Goal: Task Accomplishment & Management: Manage account settings

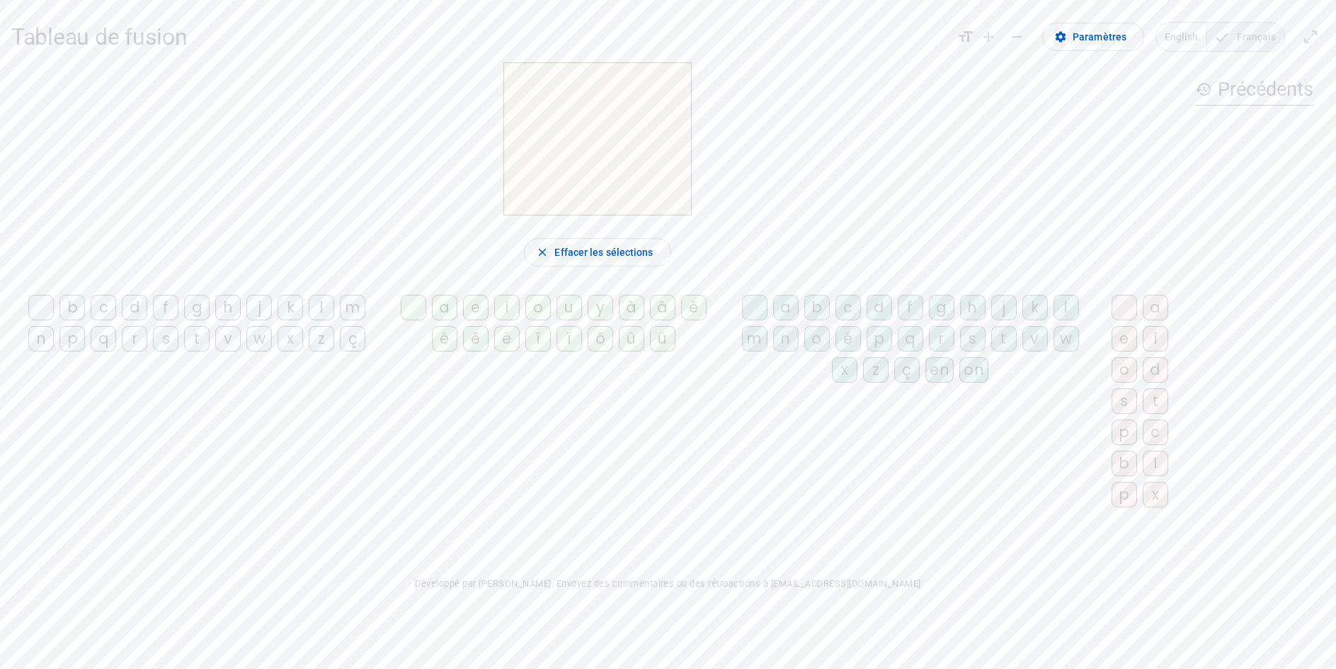
click at [517, 319] on div "i" at bounding box center [506, 307] width 25 height 25
click at [325, 319] on div "l" at bounding box center [321, 307] width 25 height 25
click at [536, 258] on mat-icon "close" at bounding box center [542, 252] width 13 height 13
click at [512, 319] on div "i" at bounding box center [506, 307] width 25 height 25
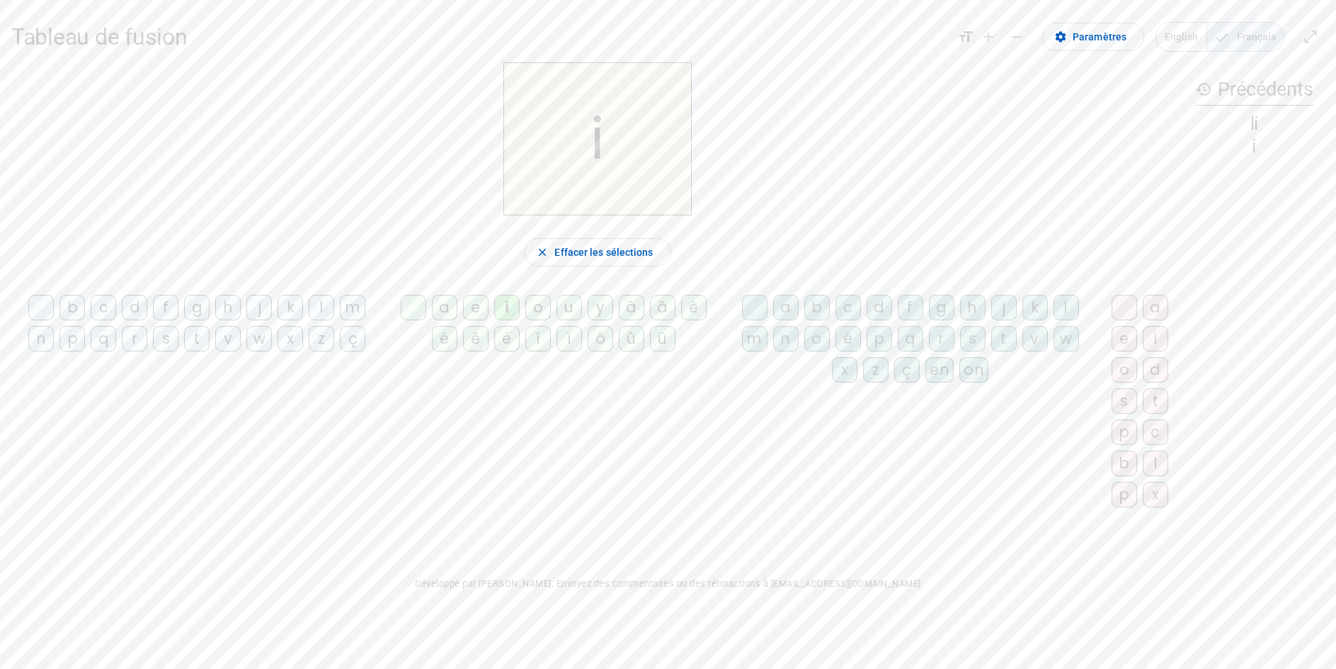
click at [1190, 41] on span "English" at bounding box center [1182, 37] width 50 height 28
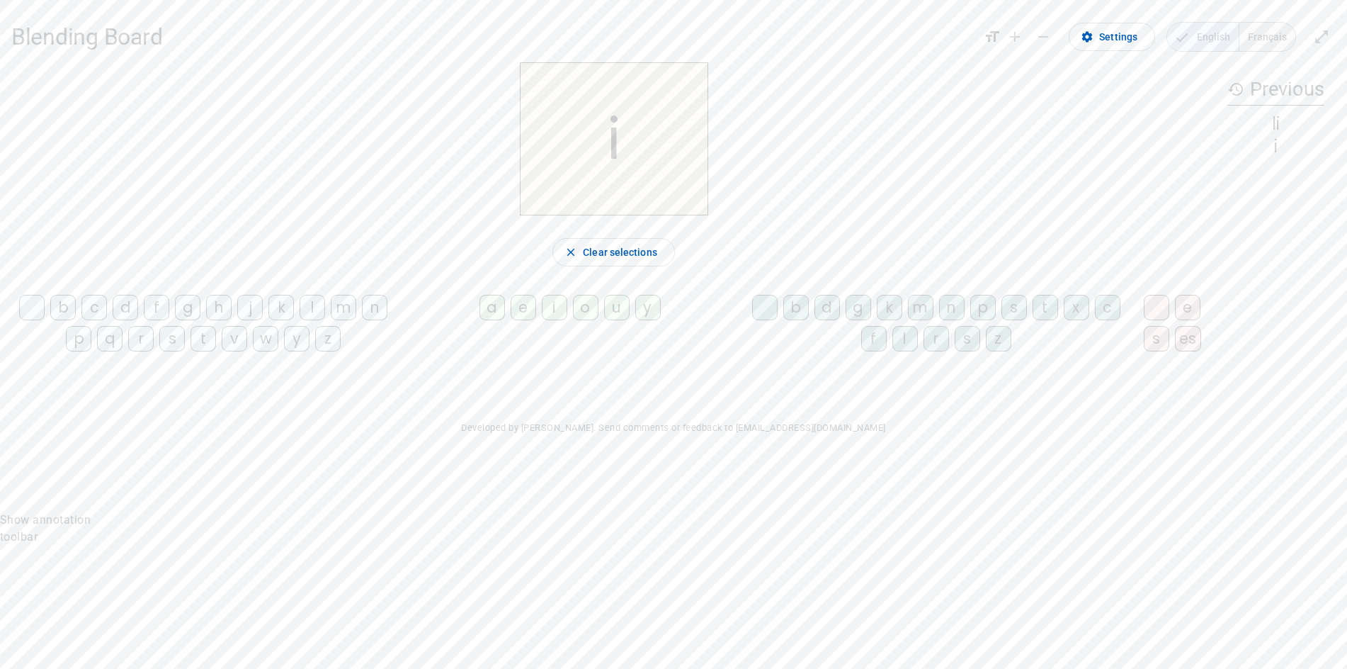
click at [1261, 40] on span "Français" at bounding box center [1267, 37] width 56 height 28
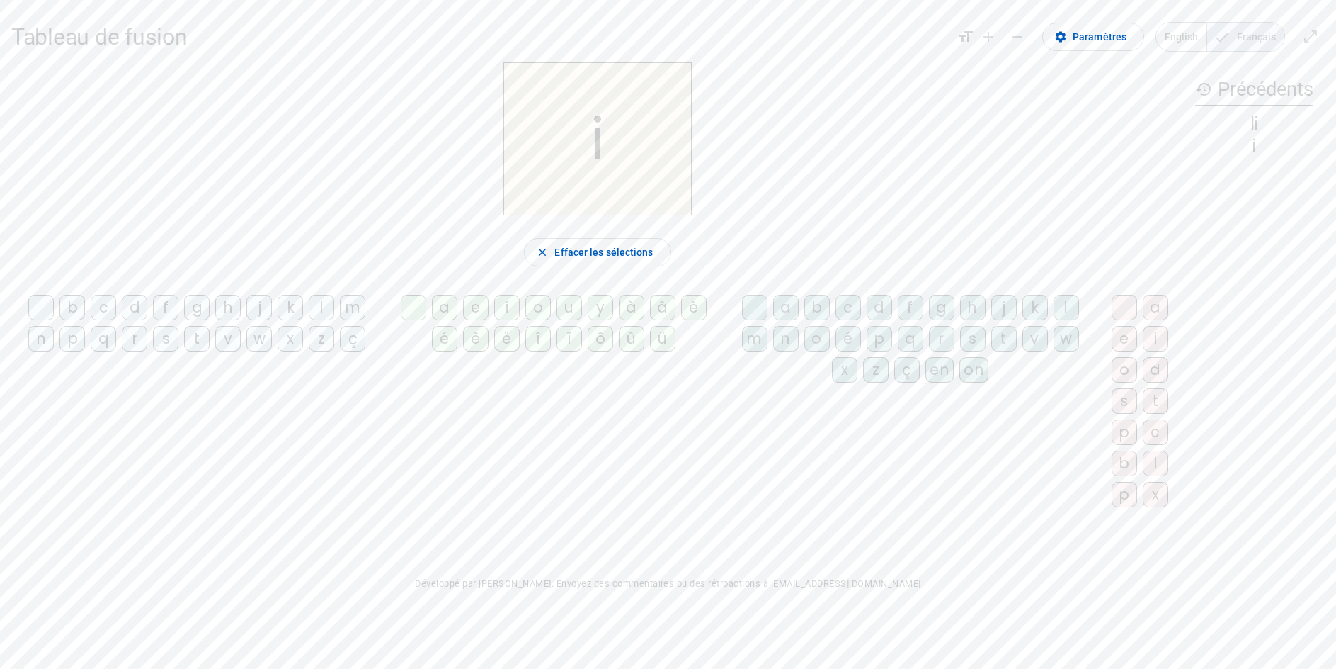
click at [322, 317] on div "l" at bounding box center [321, 307] width 25 height 25
click at [356, 314] on div "m" at bounding box center [352, 307] width 25 height 25
click at [550, 318] on div "o" at bounding box center [537, 307] width 25 height 25
click at [200, 339] on div "t" at bounding box center [196, 338] width 25 height 25
click at [139, 316] on div "d" at bounding box center [134, 307] width 25 height 25
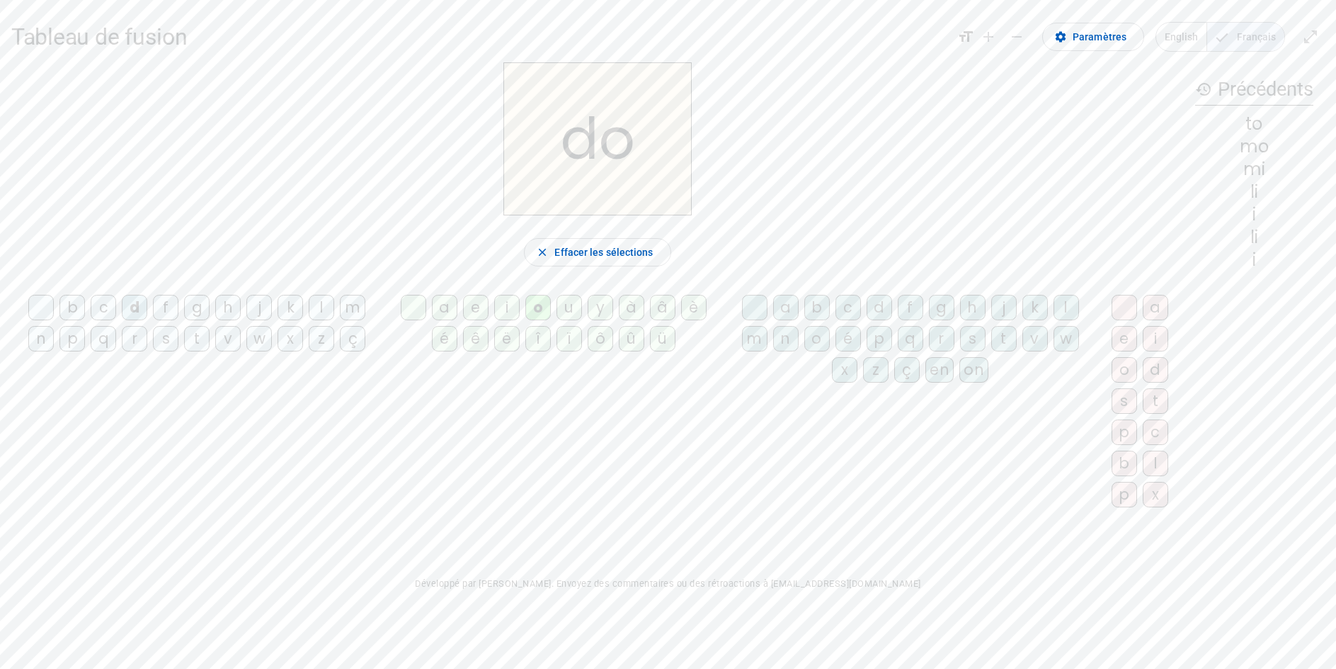
click at [1227, 91] on h3 "history Précédents" at bounding box center [1254, 90] width 118 height 32
click at [1195, 93] on mat-icon "history" at bounding box center [1203, 89] width 17 height 17
click at [544, 256] on span "button" at bounding box center [597, 252] width 145 height 34
click at [517, 314] on div "i" at bounding box center [506, 307] width 25 height 25
click at [324, 317] on div "l" at bounding box center [321, 307] width 25 height 25
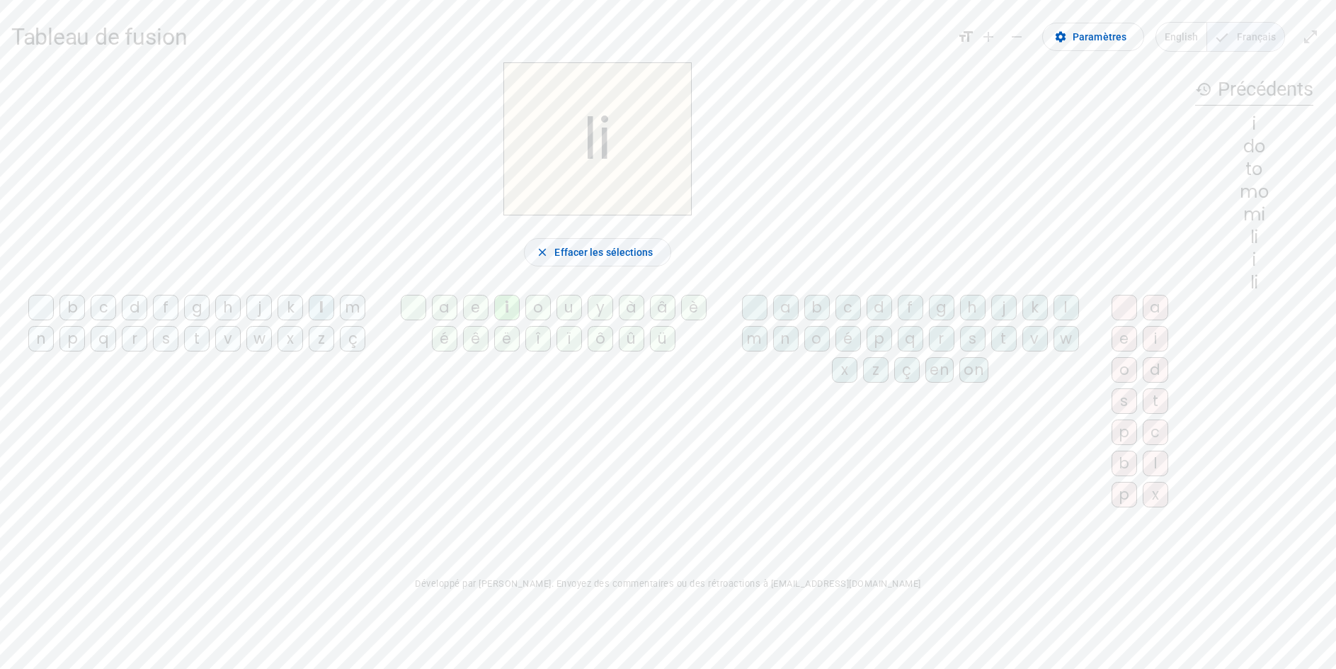
click at [538, 257] on mat-icon "close" at bounding box center [542, 252] width 13 height 13
click at [1188, 37] on span "English" at bounding box center [1182, 37] width 50 height 28
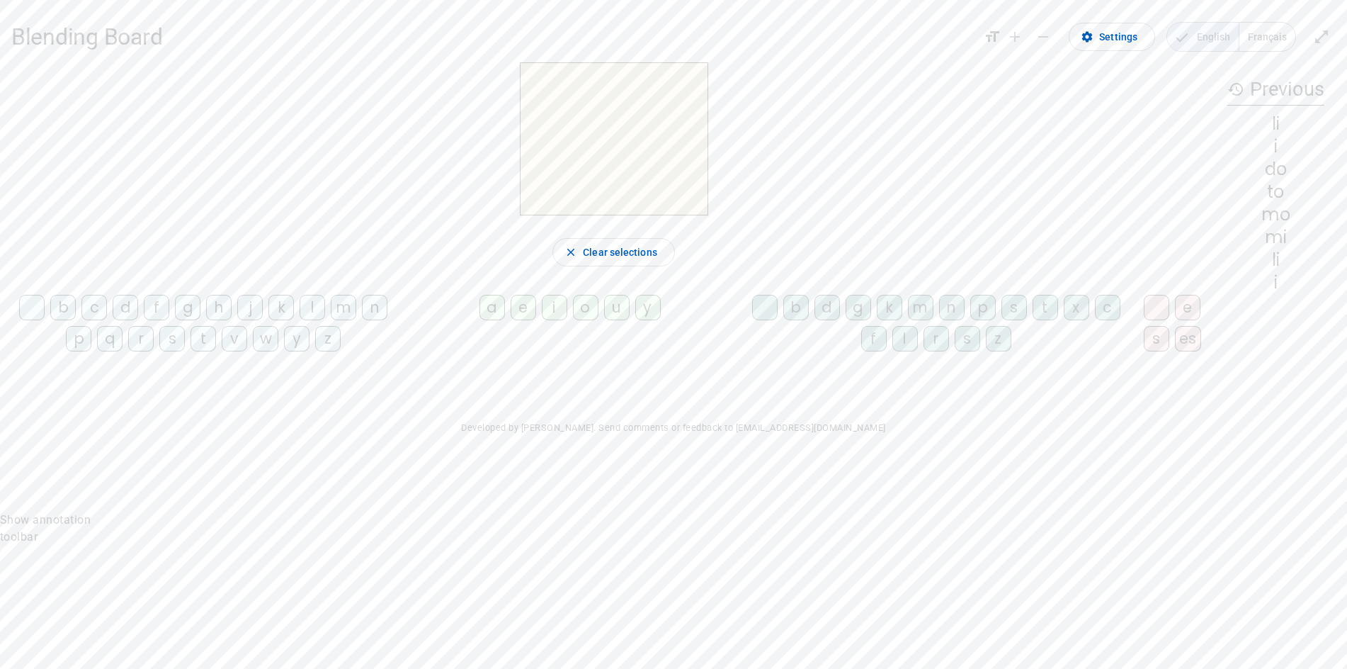
click at [1237, 585] on body "Blending Board format_size add remove settings Settings English Français open_i…" at bounding box center [673, 334] width 1347 height 669
click at [1227, 91] on mat-icon "history" at bounding box center [1235, 89] width 17 height 17
click at [1250, 91] on h3 "history Previous" at bounding box center [1275, 90] width 97 height 32
click at [1279, 92] on h3 "history Previous" at bounding box center [1275, 90] width 97 height 32
click at [1125, 45] on span "Settings" at bounding box center [1118, 36] width 38 height 17
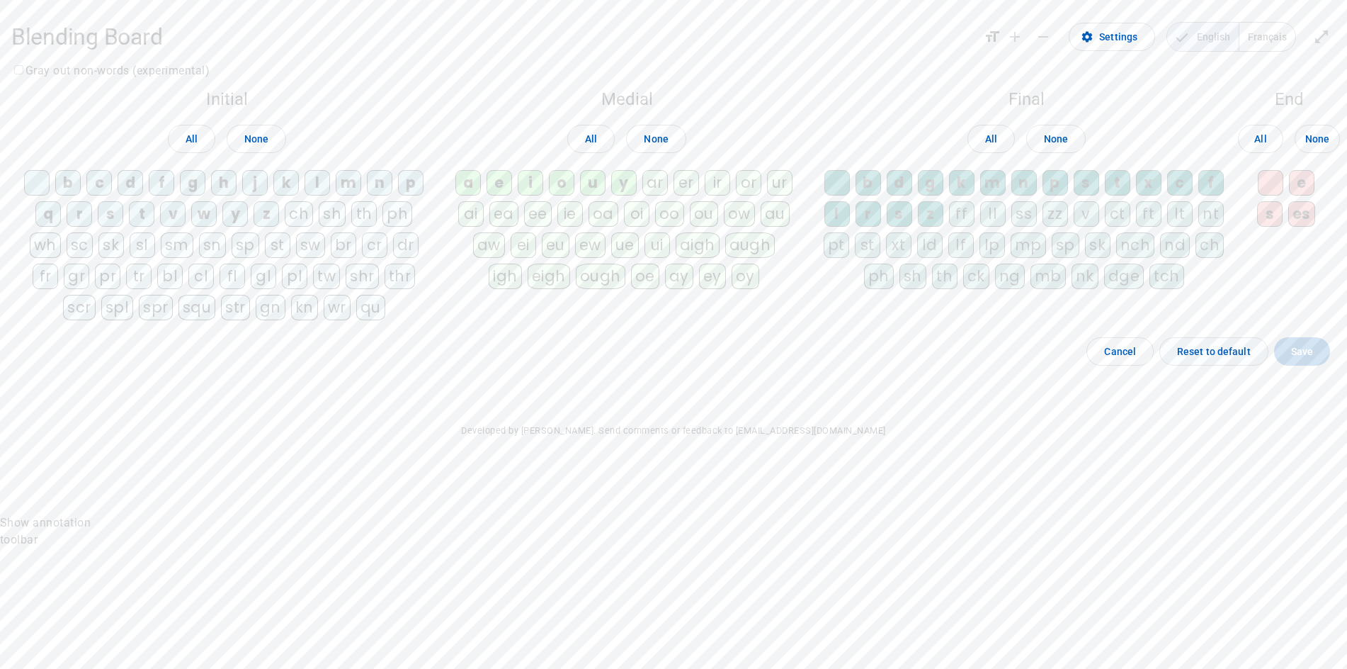
click at [1231, 360] on span "Reset to default" at bounding box center [1214, 351] width 74 height 17
click at [1271, 27] on span "Français" at bounding box center [1267, 37] width 56 height 28
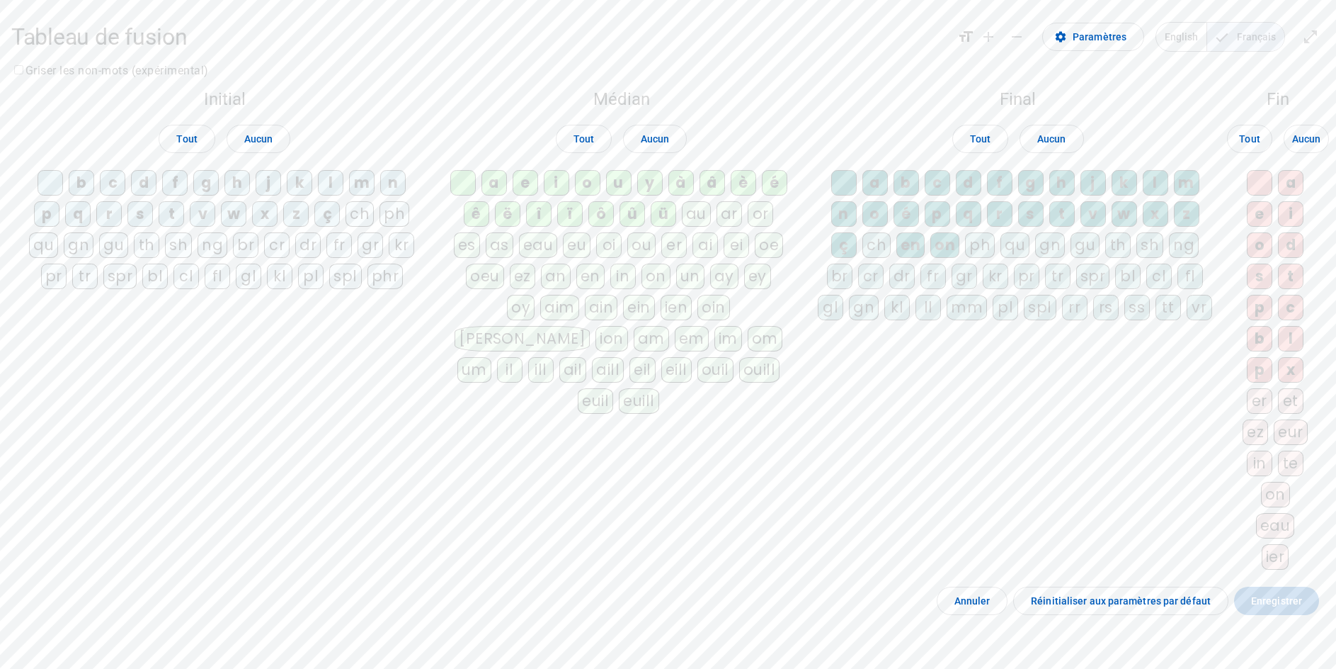
click at [567, 186] on div "i" at bounding box center [556, 182] width 25 height 25
click at [593, 188] on div "o" at bounding box center [587, 182] width 25 height 25
click at [632, 191] on div "u" at bounding box center [618, 182] width 25 height 25
click at [366, 190] on div "m" at bounding box center [361, 182] width 25 height 25
click at [334, 191] on div "l" at bounding box center [330, 182] width 25 height 25
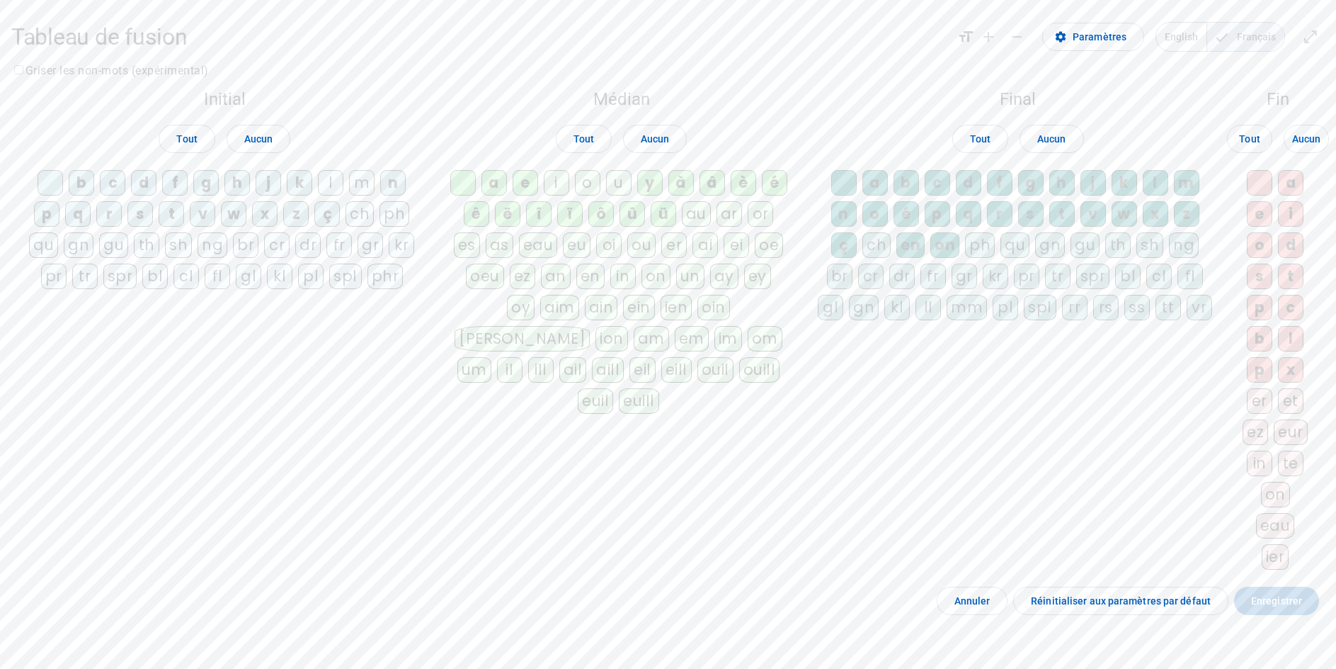
click at [139, 183] on div "d" at bounding box center [143, 182] width 25 height 25
click at [169, 215] on div "t" at bounding box center [171, 213] width 25 height 25
click at [530, 188] on div "e" at bounding box center [525, 182] width 25 height 25
click at [1278, 609] on span "Enregistrer" at bounding box center [1276, 600] width 51 height 17
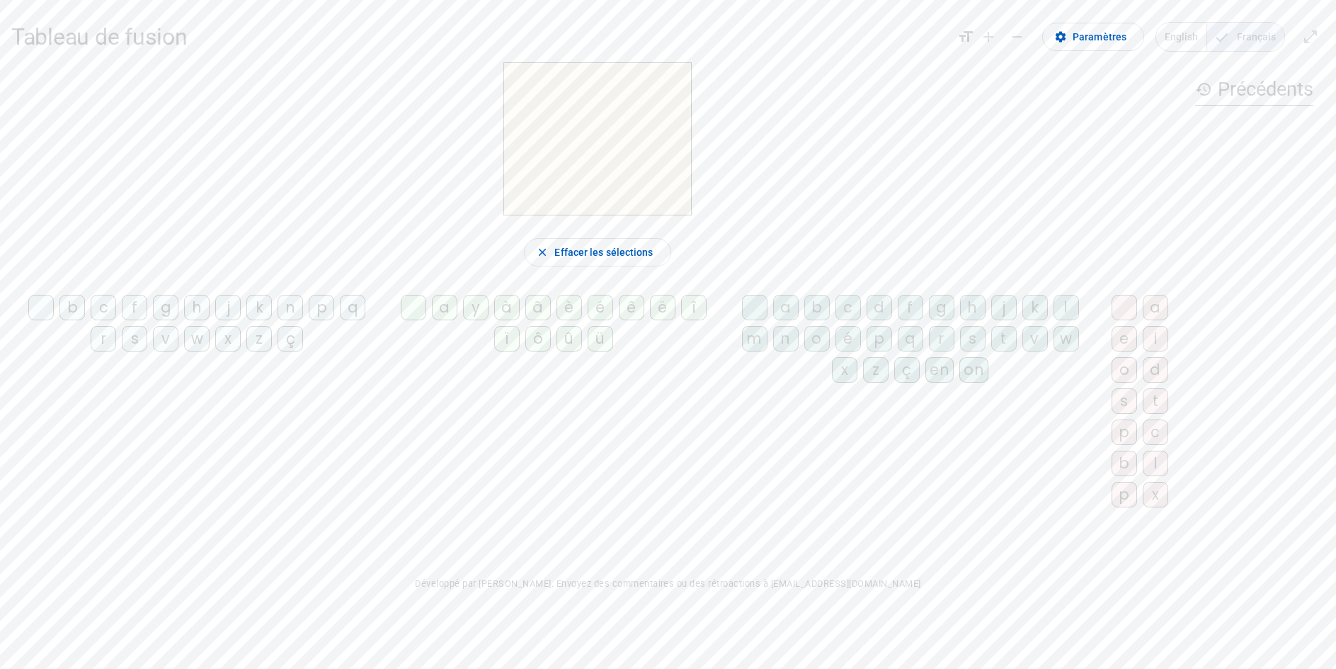
click at [95, 305] on div "c" at bounding box center [103, 307] width 25 height 25
click at [1073, 38] on span "Paramètres" at bounding box center [1100, 36] width 54 height 17
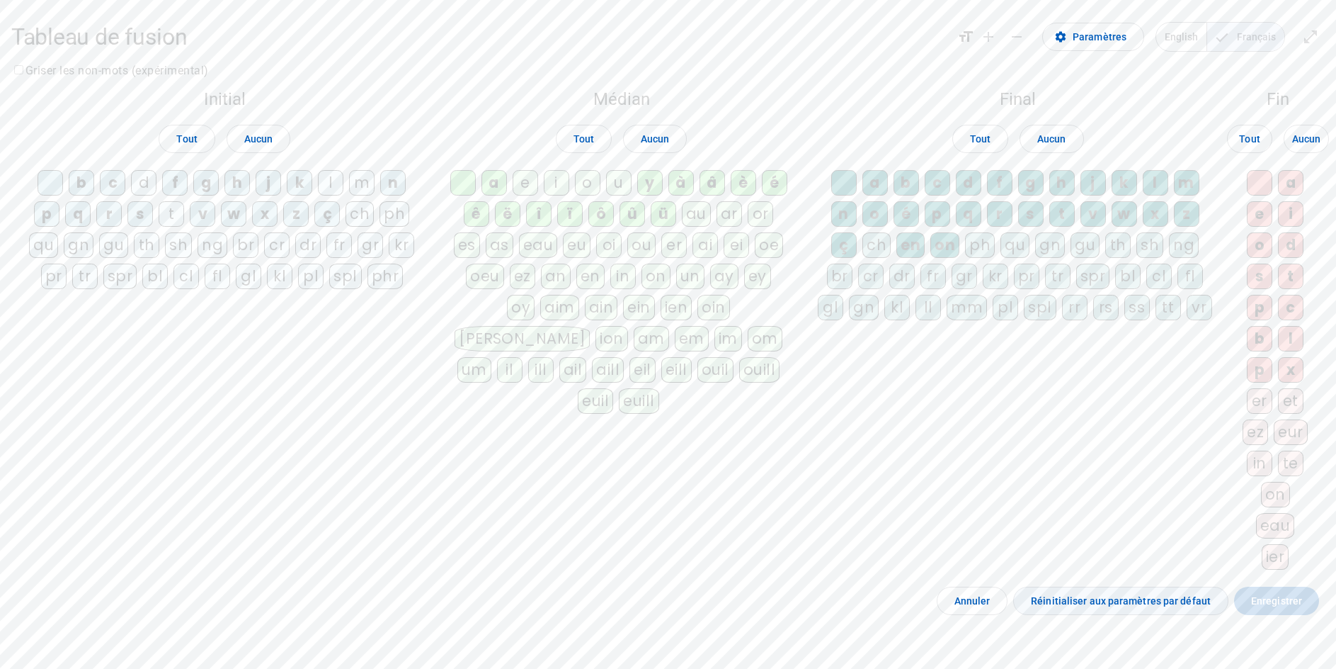
click at [1052, 609] on span "Réinitialiser aux paramètres par défaut" at bounding box center [1121, 600] width 180 height 17
click at [191, 147] on span "Tout" at bounding box center [186, 138] width 21 height 17
click at [191, 144] on span "Tout" at bounding box center [186, 138] width 21 height 17
click at [266, 144] on span "Aucun" at bounding box center [258, 138] width 28 height 17
click at [190, 145] on span "Tout" at bounding box center [186, 138] width 21 height 17
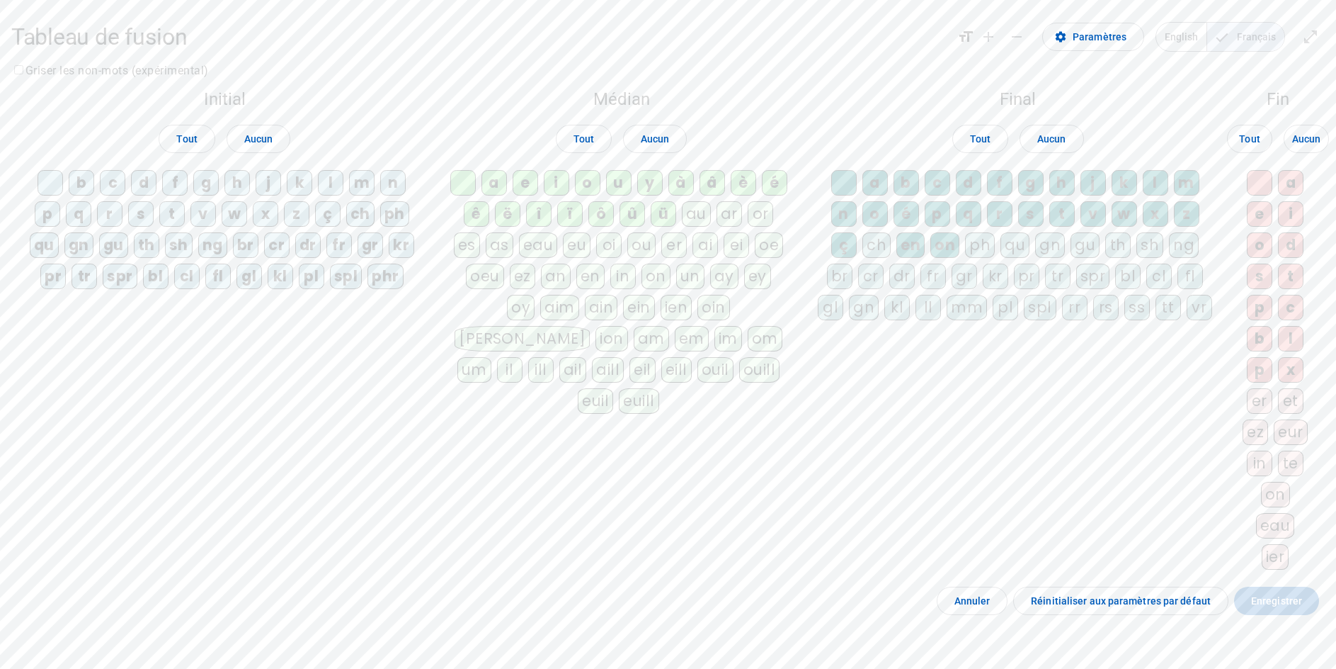
click at [368, 289] on div "phr" at bounding box center [386, 275] width 36 height 25
click at [363, 289] on div "spl" at bounding box center [346, 275] width 33 height 25
click at [324, 284] on div "pl" at bounding box center [311, 275] width 25 height 25
click at [293, 278] on div "kl" at bounding box center [280, 275] width 25 height 25
click at [262, 277] on div "gl" at bounding box center [249, 275] width 25 height 25
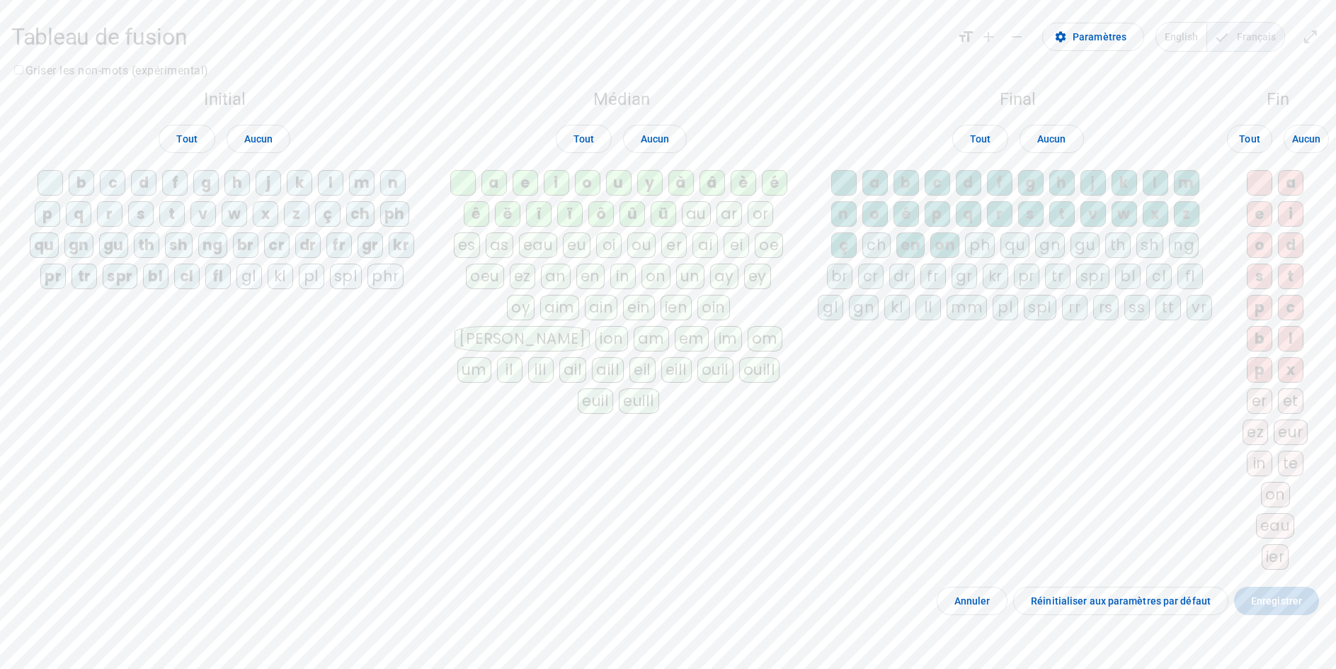
click at [205, 277] on letter-bubble "cl" at bounding box center [189, 278] width 31 height 31
click at [231, 284] on div "fl" at bounding box center [217, 275] width 25 height 25
click at [169, 285] on div "bl" at bounding box center [155, 275] width 25 height 25
click at [137, 285] on div "spr" at bounding box center [120, 275] width 35 height 25
click at [98, 284] on div "tr" at bounding box center [84, 275] width 25 height 25
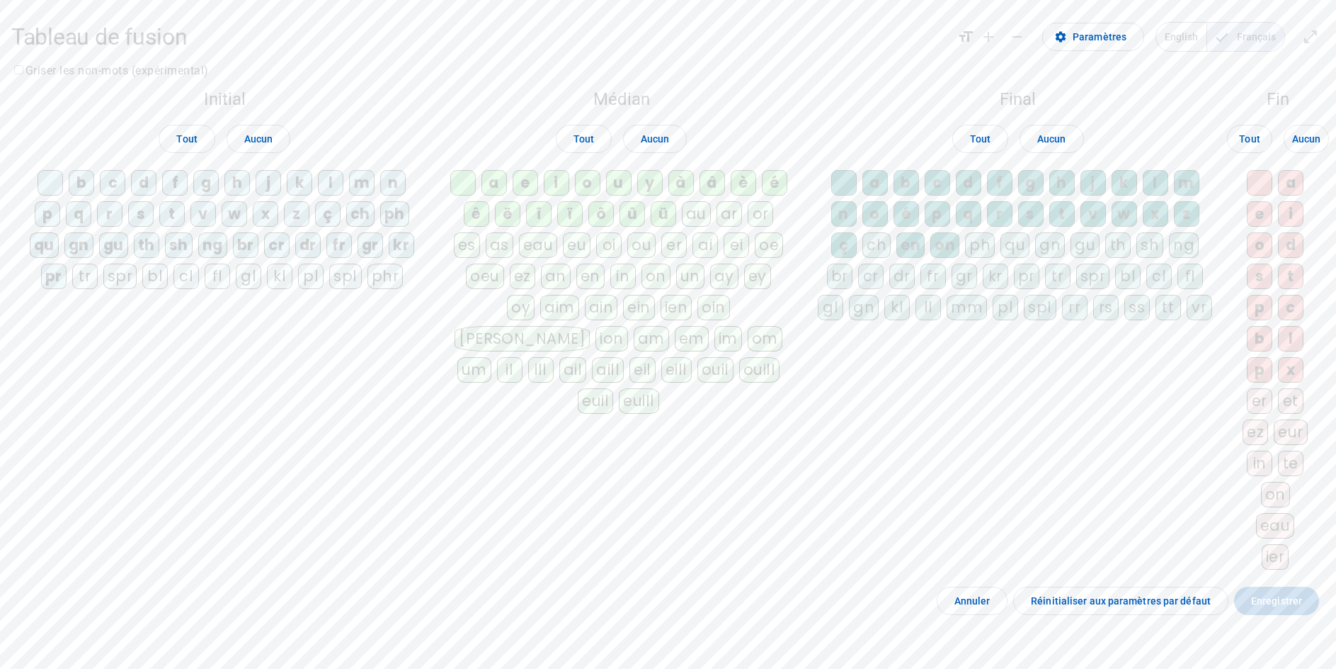
click at [67, 284] on div "pr" at bounding box center [53, 275] width 25 height 25
click at [389, 258] on div "kr" at bounding box center [401, 244] width 25 height 25
click at [40, 246] on div "qu" at bounding box center [44, 244] width 29 height 25
click at [76, 258] on div "gn" at bounding box center [78, 244] width 29 height 25
click at [123, 256] on div "gu" at bounding box center [113, 244] width 29 height 25
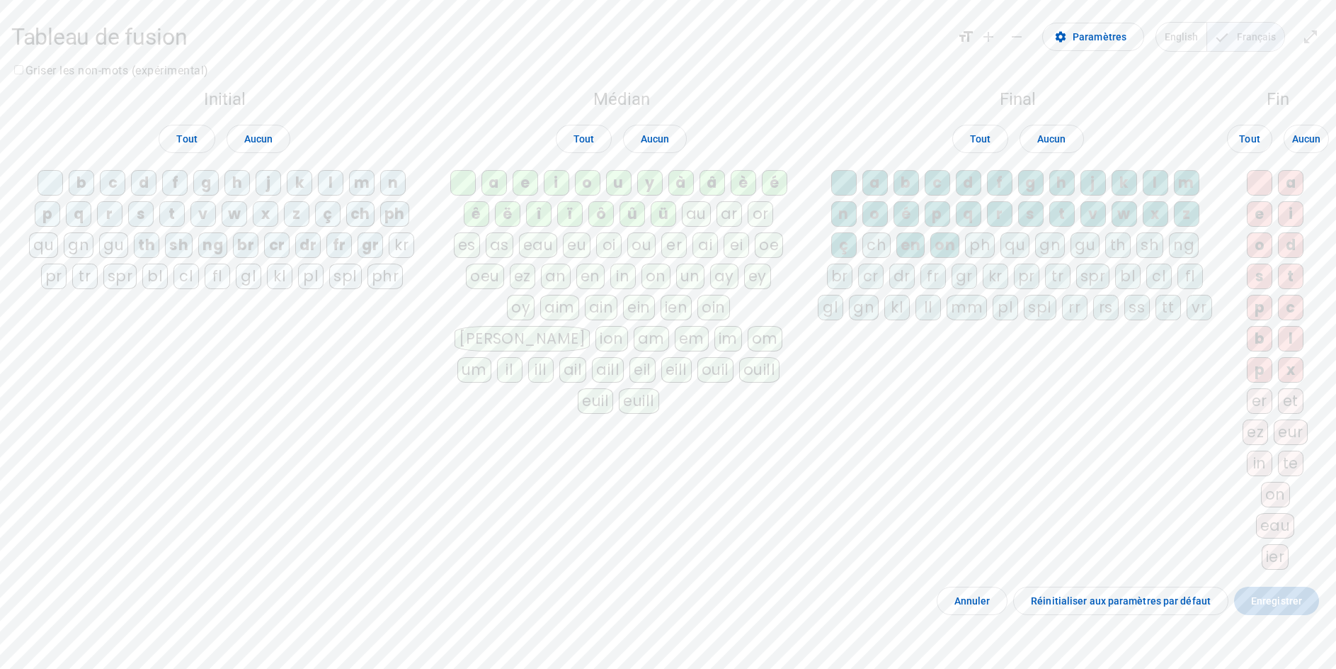
click at [159, 255] on div "th" at bounding box center [146, 244] width 25 height 25
click at [193, 254] on div "sh" at bounding box center [179, 244] width 28 height 25
click at [225, 251] on div "ng" at bounding box center [212, 244] width 29 height 25
click at [258, 253] on div "br" at bounding box center [245, 244] width 25 height 25
click at [290, 258] on div "cr" at bounding box center [276, 244] width 25 height 25
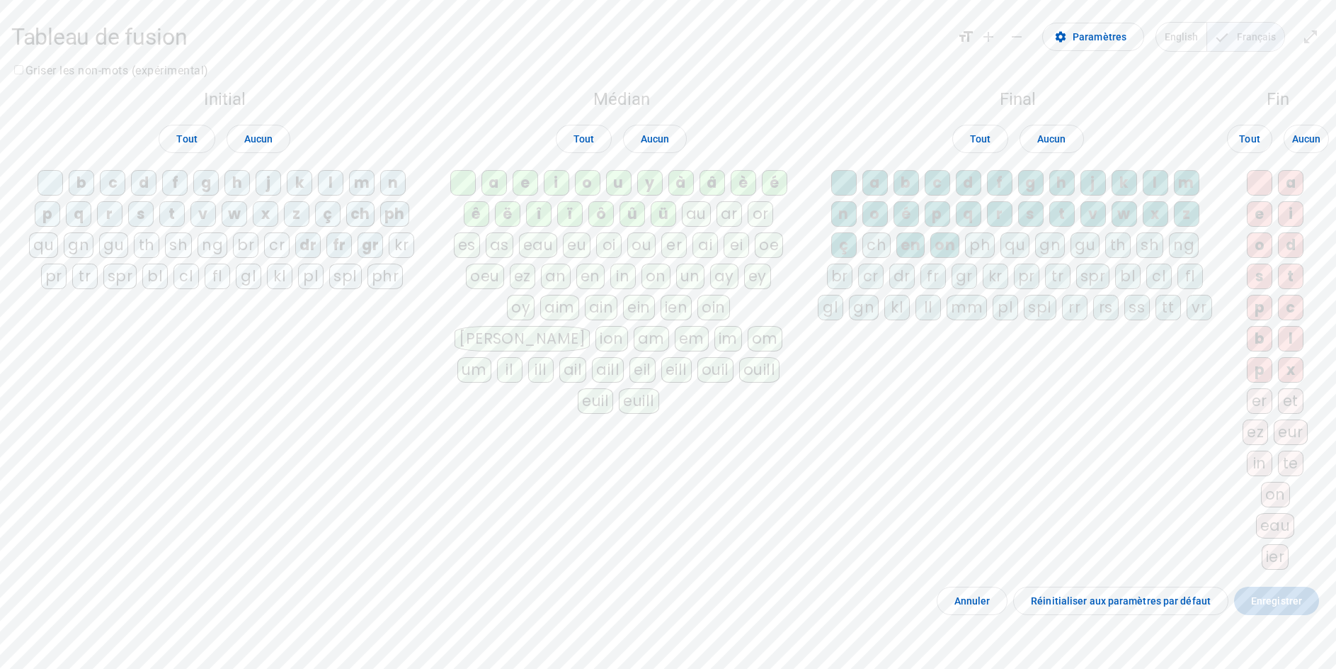
click at [321, 256] on div "dr" at bounding box center [307, 244] width 25 height 25
click at [352, 256] on div "fr" at bounding box center [338, 244] width 25 height 25
click at [383, 256] on div "gr" at bounding box center [370, 244] width 25 height 25
click at [403, 225] on div "ph" at bounding box center [394, 213] width 29 height 25
click at [359, 220] on div "ch" at bounding box center [360, 213] width 28 height 25
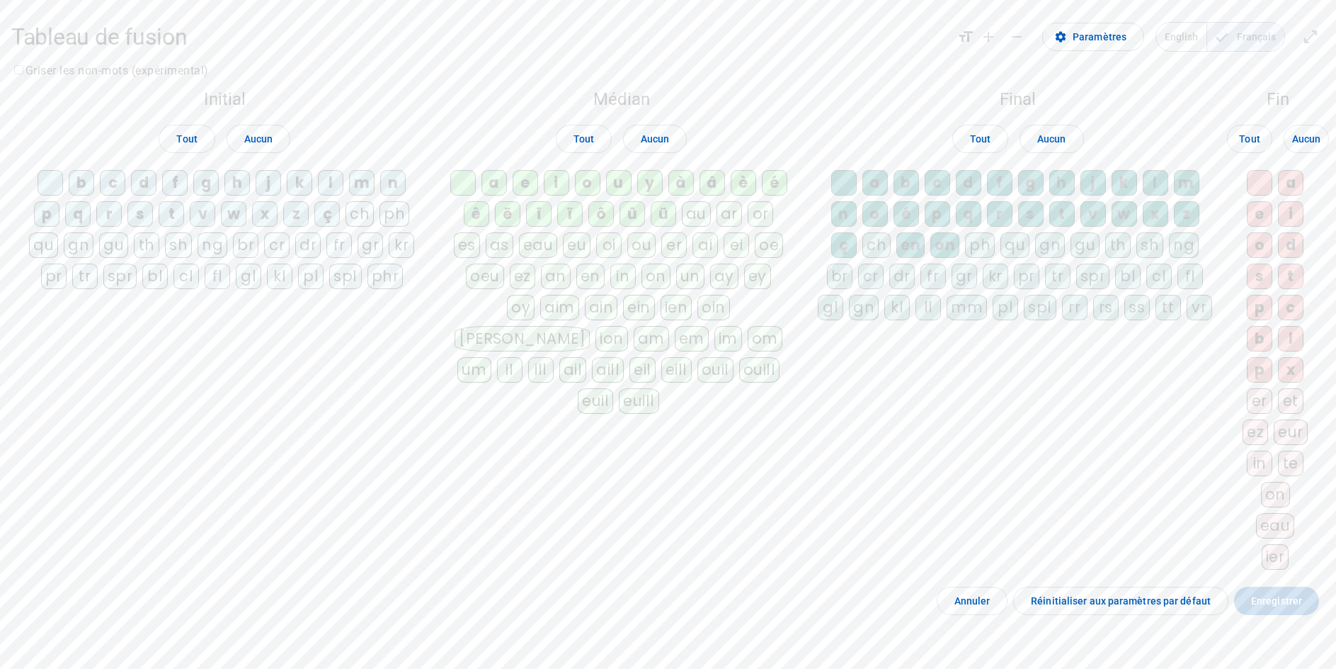
click at [314, 220] on letter-bubble "z" at bounding box center [298, 216] width 31 height 31
click at [293, 220] on div "z" at bounding box center [295, 213] width 25 height 25
click at [299, 221] on div "z" at bounding box center [295, 213] width 25 height 25
click at [330, 221] on div "ç" at bounding box center [326, 213] width 25 height 25
click at [266, 223] on div "x" at bounding box center [264, 213] width 25 height 25
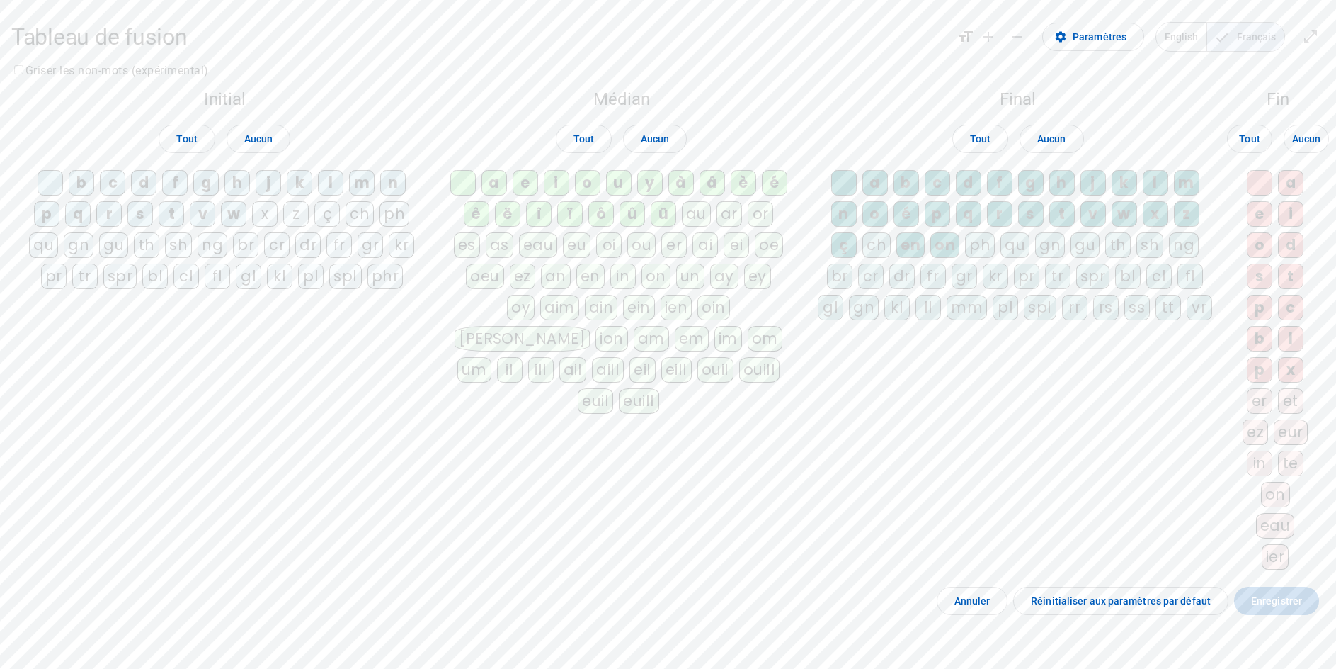
click at [235, 221] on div "w" at bounding box center [233, 213] width 25 height 25
click at [205, 221] on div "v" at bounding box center [202, 213] width 25 height 25
click at [135, 220] on div "s" at bounding box center [139, 213] width 25 height 25
click at [100, 220] on div "r" at bounding box center [108, 213] width 25 height 25
click at [76, 220] on div "q" at bounding box center [77, 213] width 25 height 25
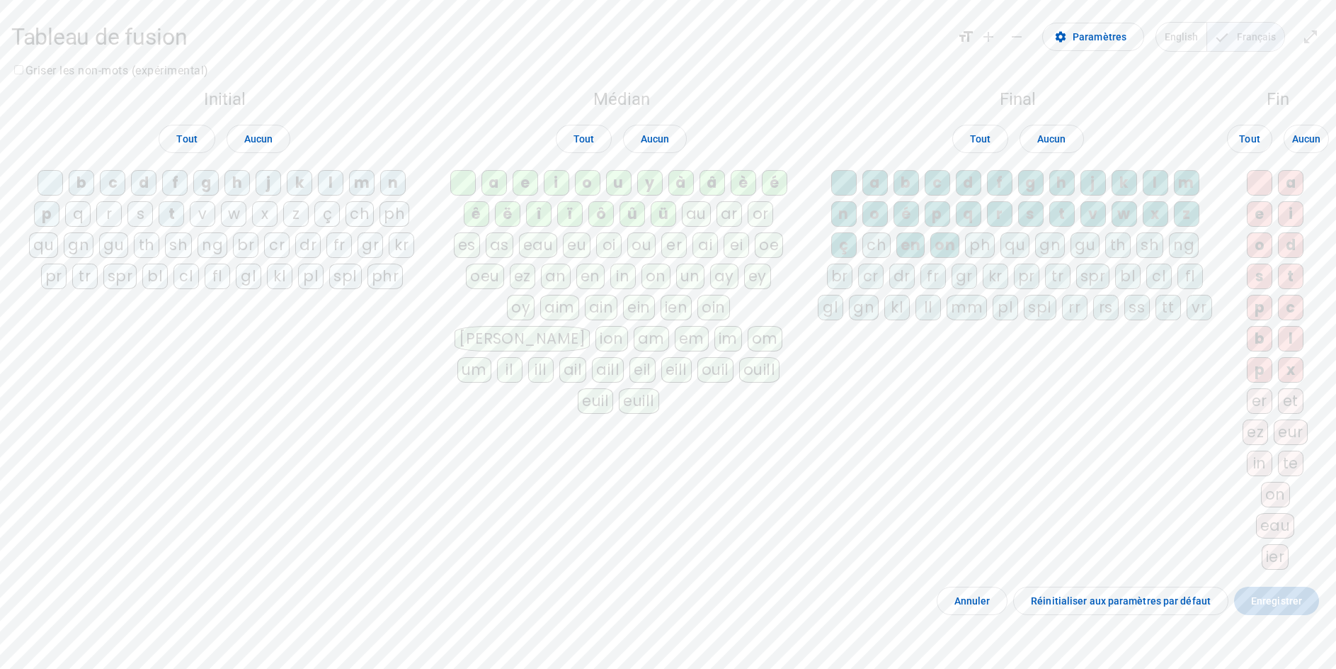
click at [45, 220] on div "p" at bounding box center [46, 213] width 25 height 25
click at [404, 191] on div "n" at bounding box center [392, 182] width 25 height 25
click at [301, 192] on div "k" at bounding box center [299, 182] width 25 height 25
click at [242, 188] on div "h" at bounding box center [237, 182] width 25 height 25
click at [206, 188] on div "g" at bounding box center [205, 182] width 25 height 25
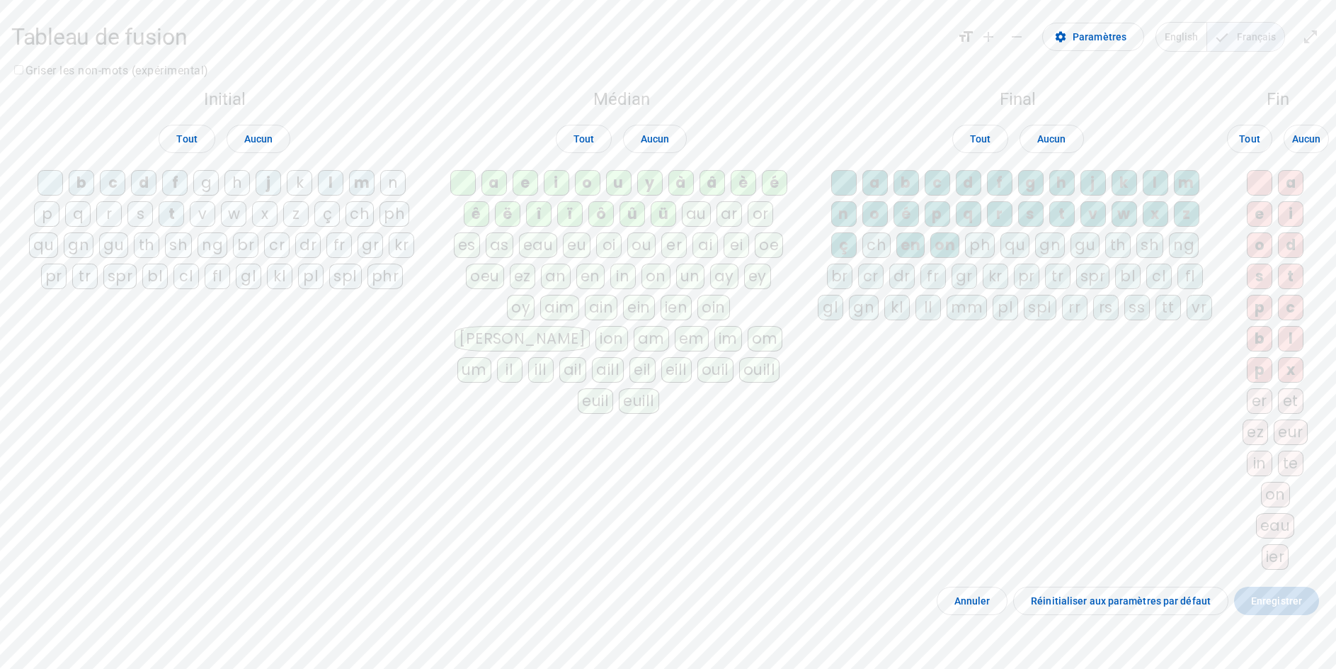
click at [178, 188] on div "f" at bounding box center [174, 182] width 25 height 25
click at [109, 189] on div "c" at bounding box center [112, 182] width 25 height 25
click at [75, 191] on div "b" at bounding box center [81, 182] width 25 height 25
click at [1162, 188] on div "l" at bounding box center [1155, 182] width 25 height 25
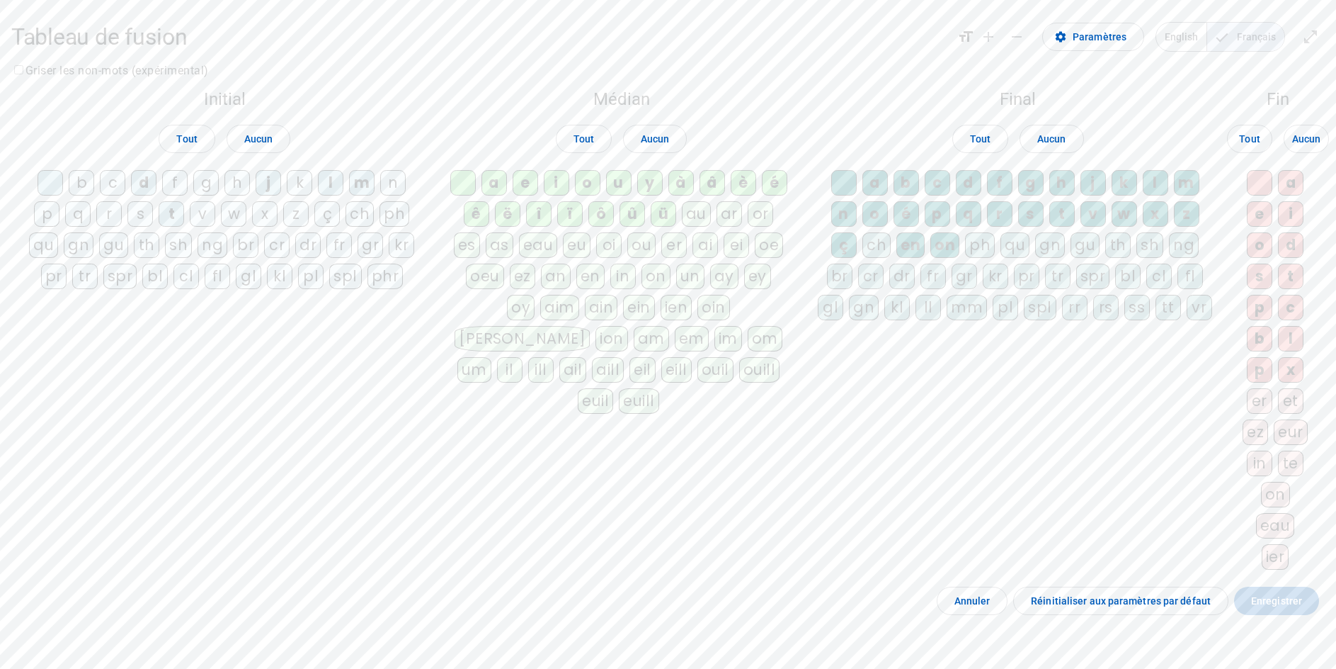
click at [902, 188] on div "b" at bounding box center [906, 182] width 25 height 25
click at [936, 190] on div "c" at bounding box center [937, 182] width 25 height 25
click at [1001, 191] on div "f" at bounding box center [999, 182] width 25 height 25
click at [1040, 187] on div "g" at bounding box center [1030, 182] width 25 height 25
click at [1058, 187] on div "h" at bounding box center [1062, 182] width 25 height 25
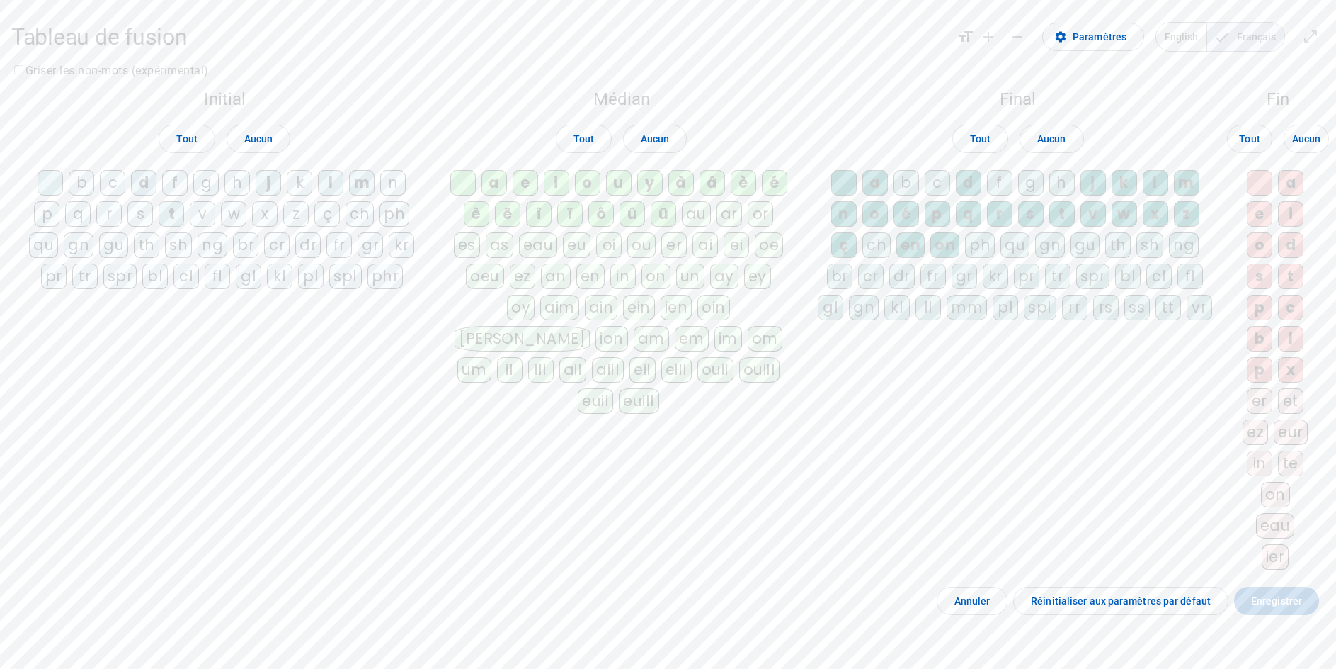
click at [1098, 183] on div "j" at bounding box center [1093, 182] width 25 height 25
click at [1135, 190] on div "k" at bounding box center [1124, 182] width 25 height 25
click at [1192, 186] on div "m" at bounding box center [1186, 182] width 25 height 25
click at [962, 186] on div "d" at bounding box center [968, 182] width 25 height 25
click at [836, 217] on div "n" at bounding box center [843, 213] width 25 height 25
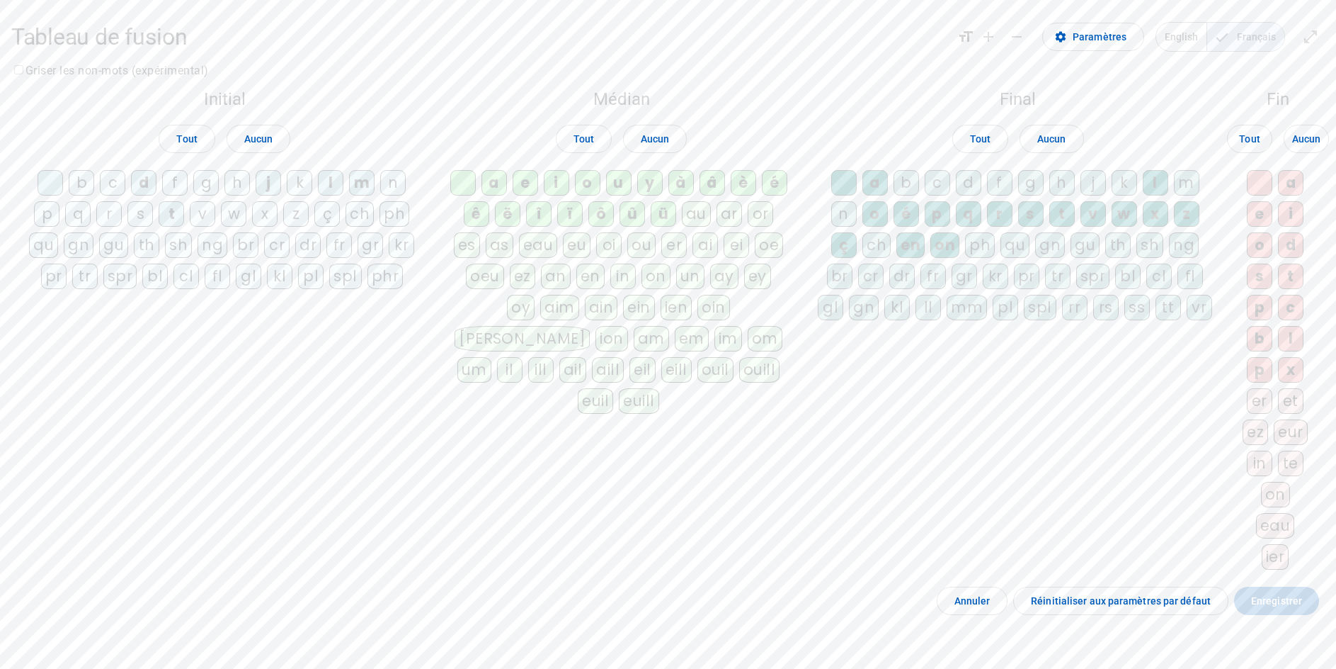
click at [907, 220] on div "é" at bounding box center [906, 213] width 25 height 25
click at [943, 220] on div "p" at bounding box center [937, 213] width 25 height 25
click at [961, 220] on div "q" at bounding box center [968, 213] width 25 height 25
click at [1004, 220] on div "r" at bounding box center [999, 213] width 25 height 25
click at [1038, 220] on div "s" at bounding box center [1030, 213] width 25 height 25
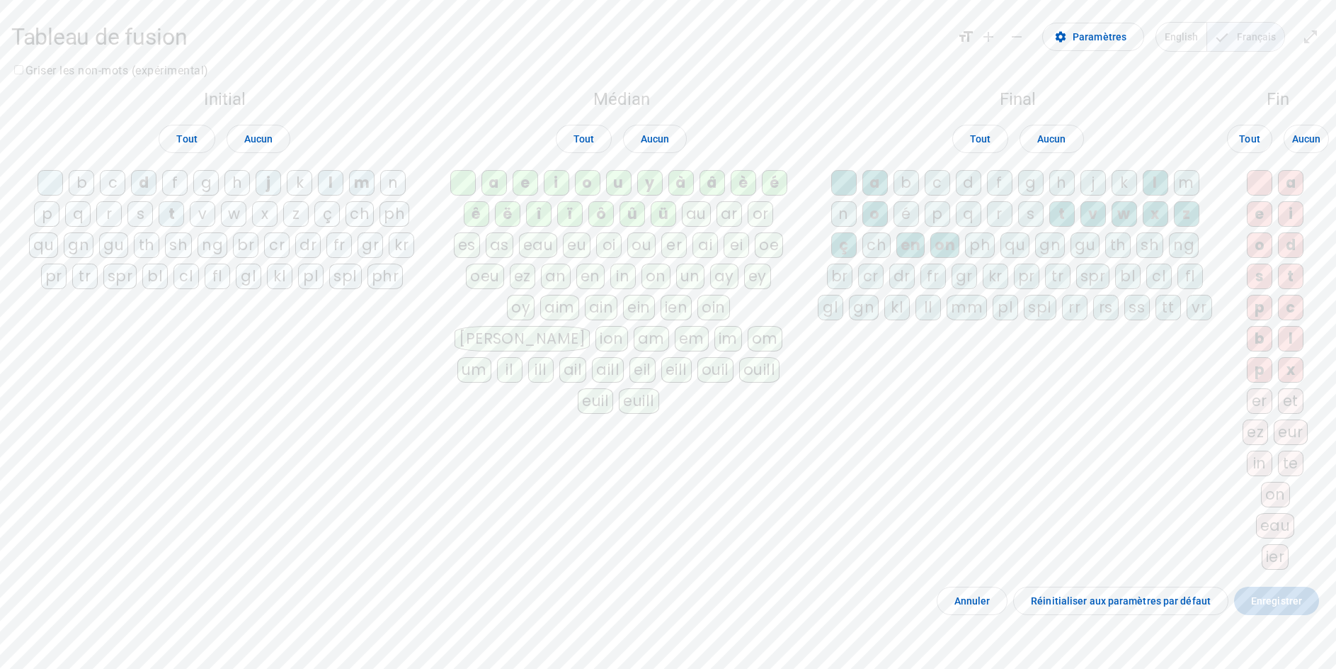
click at [1067, 220] on div "t" at bounding box center [1062, 213] width 25 height 25
click at [1094, 221] on div "v" at bounding box center [1093, 213] width 25 height 25
click at [1127, 224] on div "w" at bounding box center [1124, 213] width 25 height 25
click at [1165, 227] on div "x" at bounding box center [1155, 213] width 25 height 25
click at [1197, 225] on div "z" at bounding box center [1186, 213] width 25 height 25
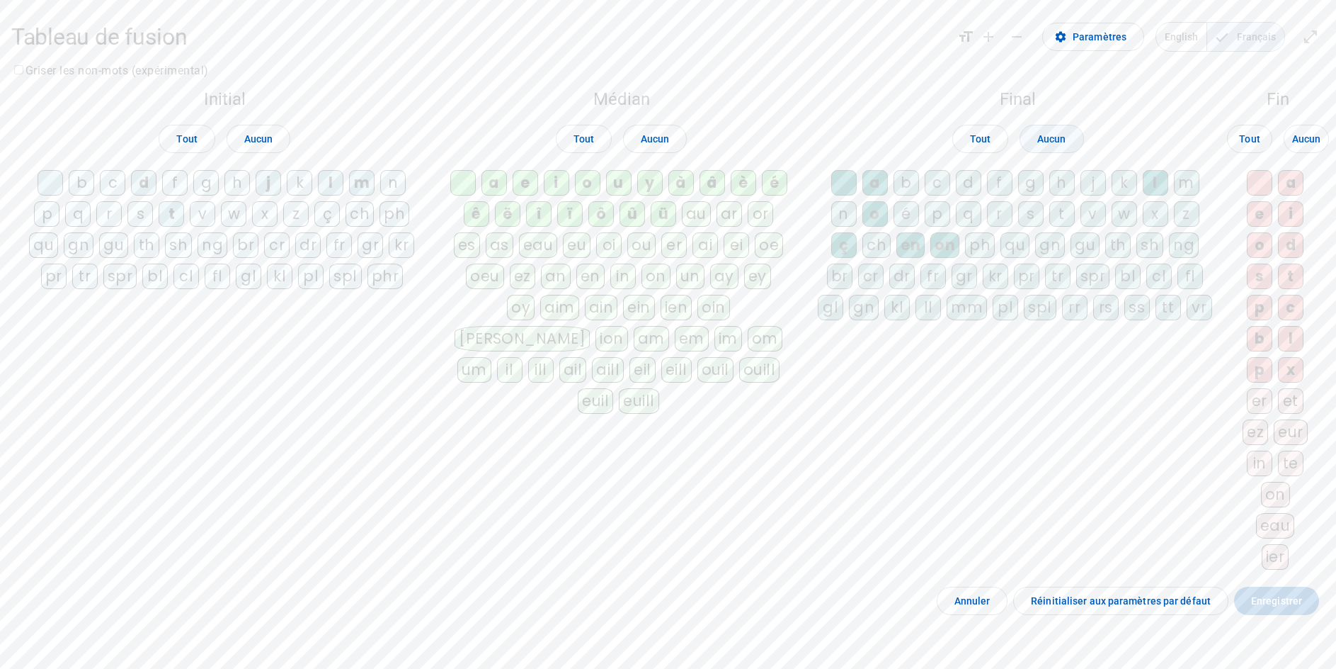
click at [1055, 144] on span "Aucun" at bounding box center [1052, 138] width 28 height 17
click at [1247, 144] on span "Tout" at bounding box center [1249, 138] width 21 height 17
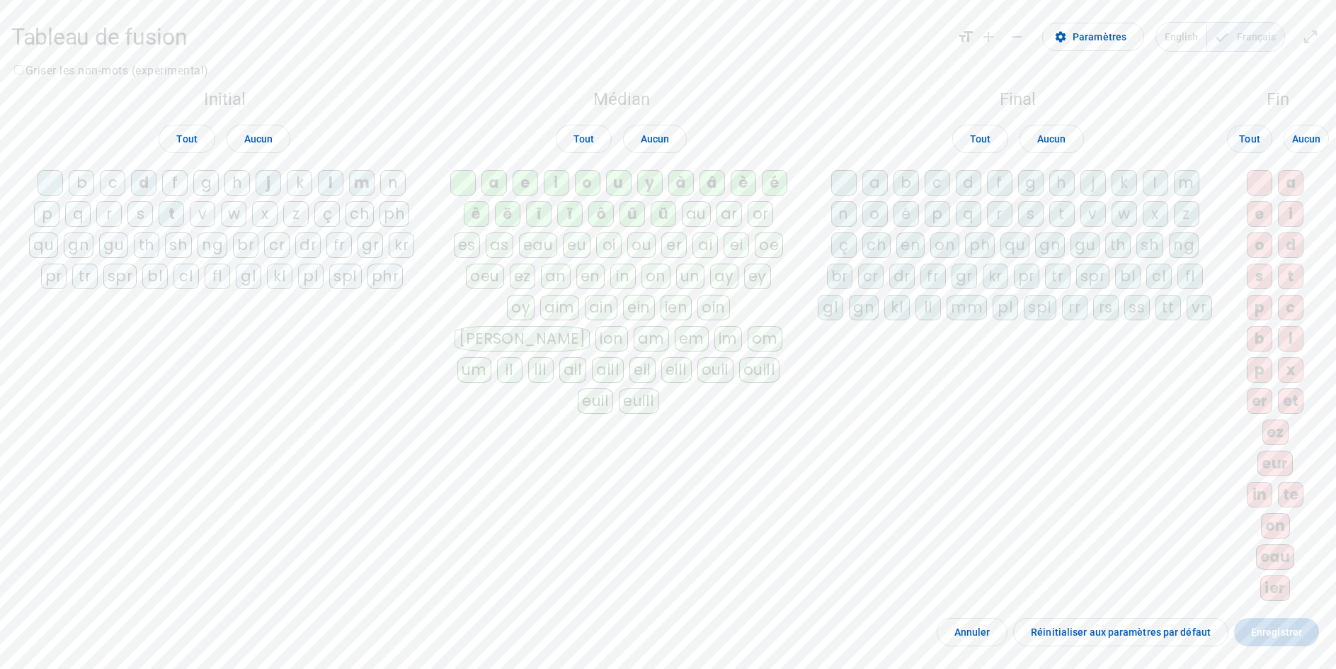
click at [1247, 144] on span "Tout" at bounding box center [1249, 138] width 21 height 17
click at [1301, 144] on span "Aucun" at bounding box center [1306, 138] width 28 height 17
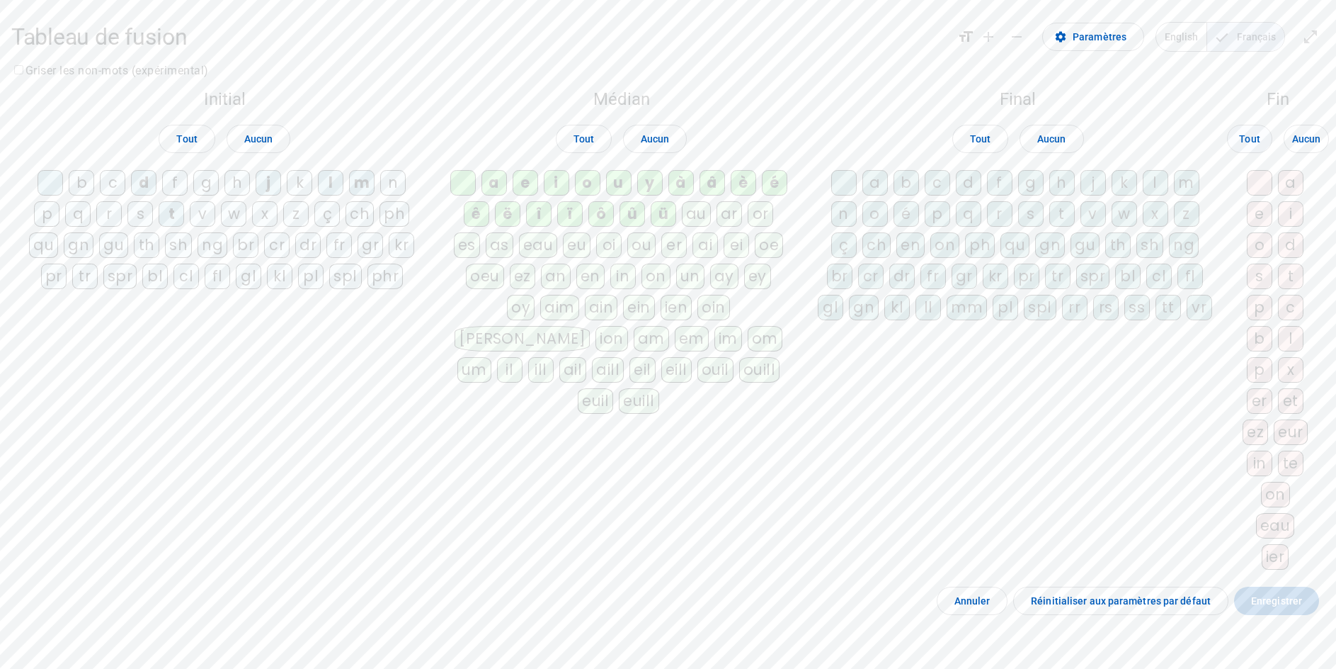
click at [1254, 144] on span "Tout" at bounding box center [1249, 138] width 21 height 17
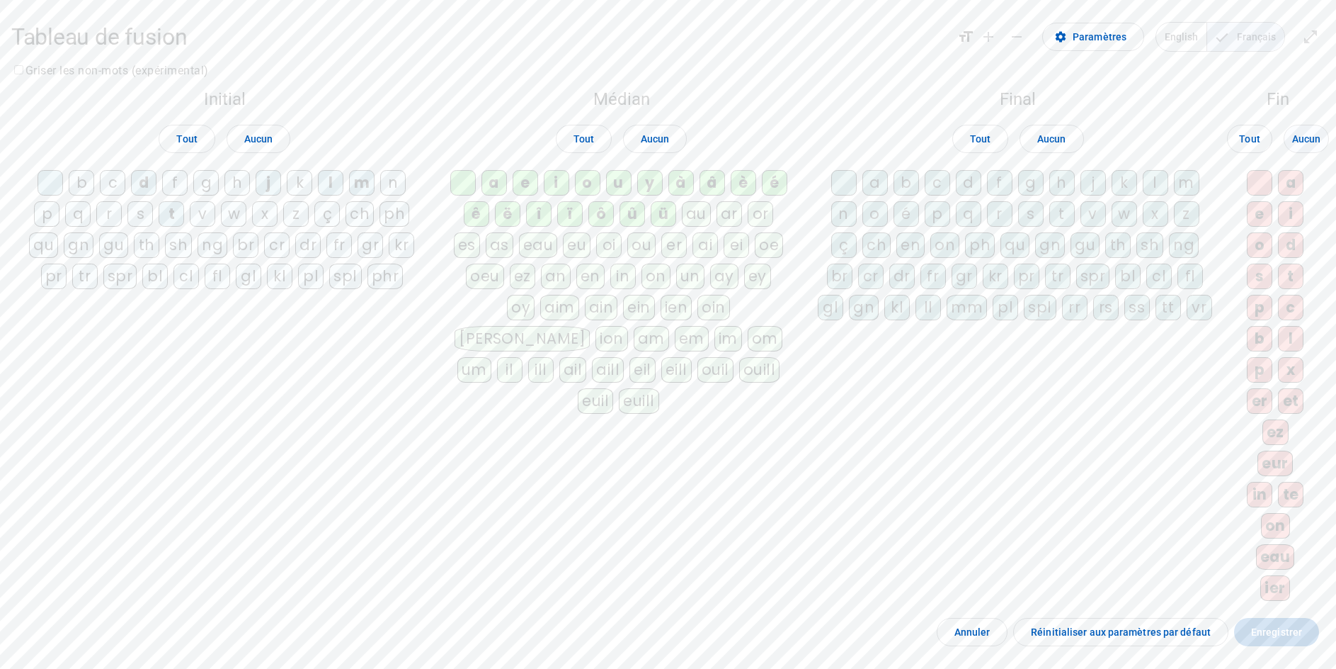
click at [1285, 145] on span at bounding box center [1307, 139] width 44 height 34
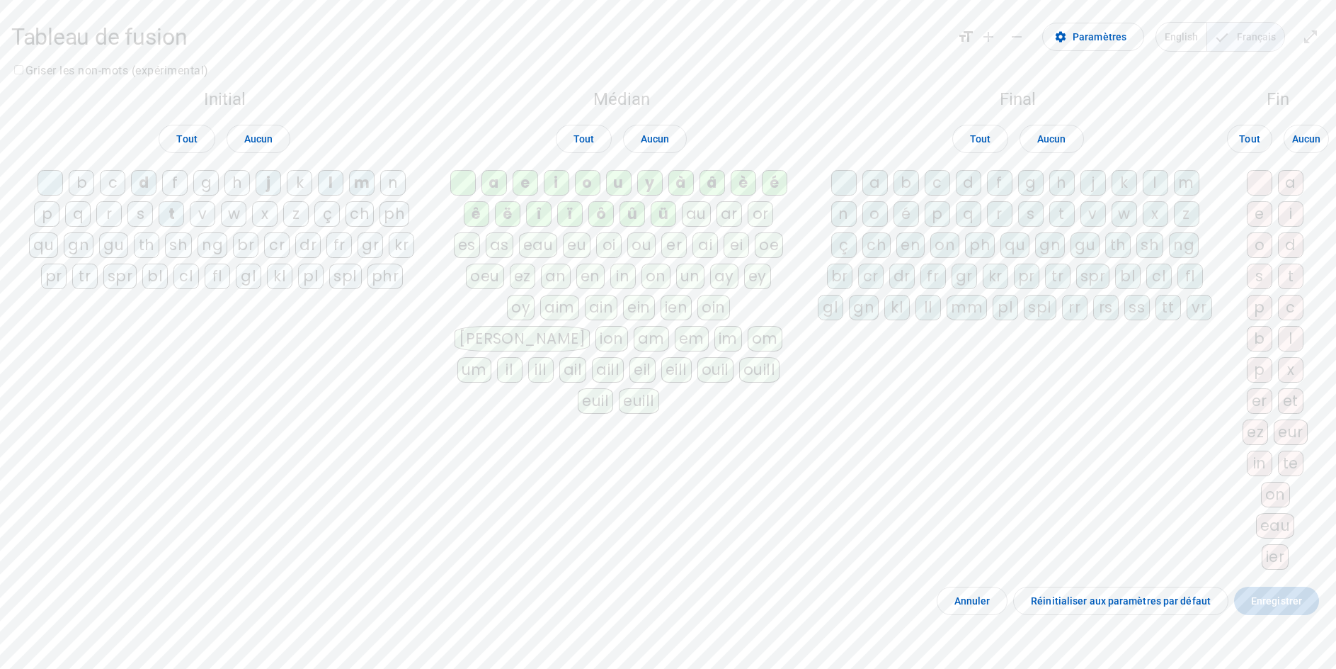
click at [1295, 185] on div "a" at bounding box center [1290, 182] width 25 height 25
click at [1265, 219] on div "e" at bounding box center [1259, 213] width 25 height 25
click at [1290, 218] on div "i" at bounding box center [1290, 213] width 25 height 25
click at [1259, 252] on div "o" at bounding box center [1259, 244] width 25 height 25
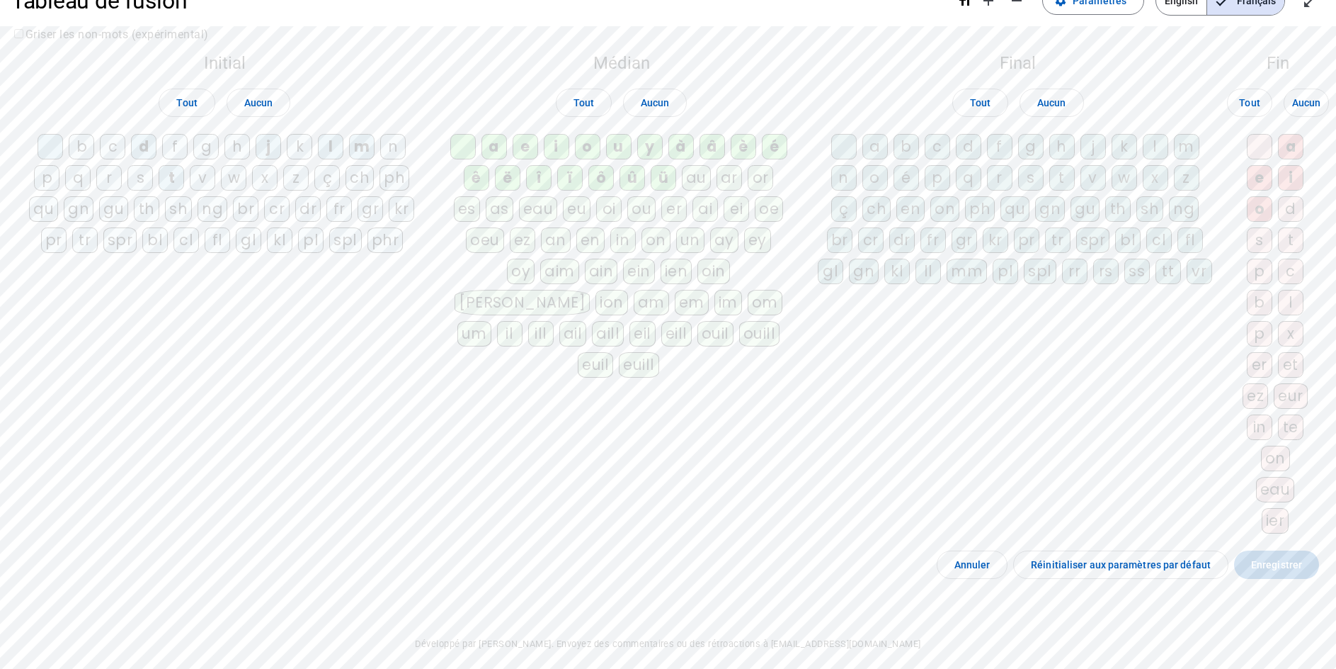
scroll to position [71, 0]
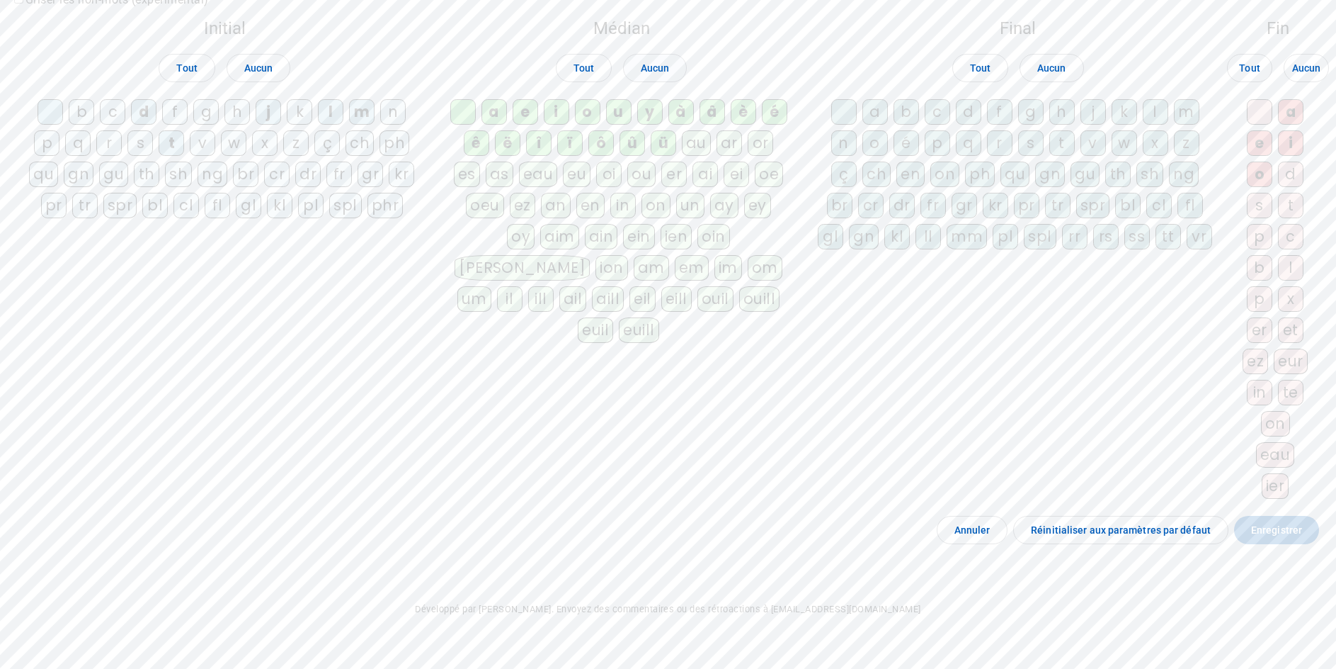
click at [664, 76] on span "Aucun" at bounding box center [655, 67] width 28 height 17
click at [569, 115] on div "i" at bounding box center [556, 111] width 25 height 25
click at [501, 115] on div "a" at bounding box center [494, 111] width 25 height 25
click at [1288, 280] on div "l" at bounding box center [1290, 267] width 25 height 25
click at [1300, 538] on span "Enregistrer" at bounding box center [1276, 529] width 51 height 17
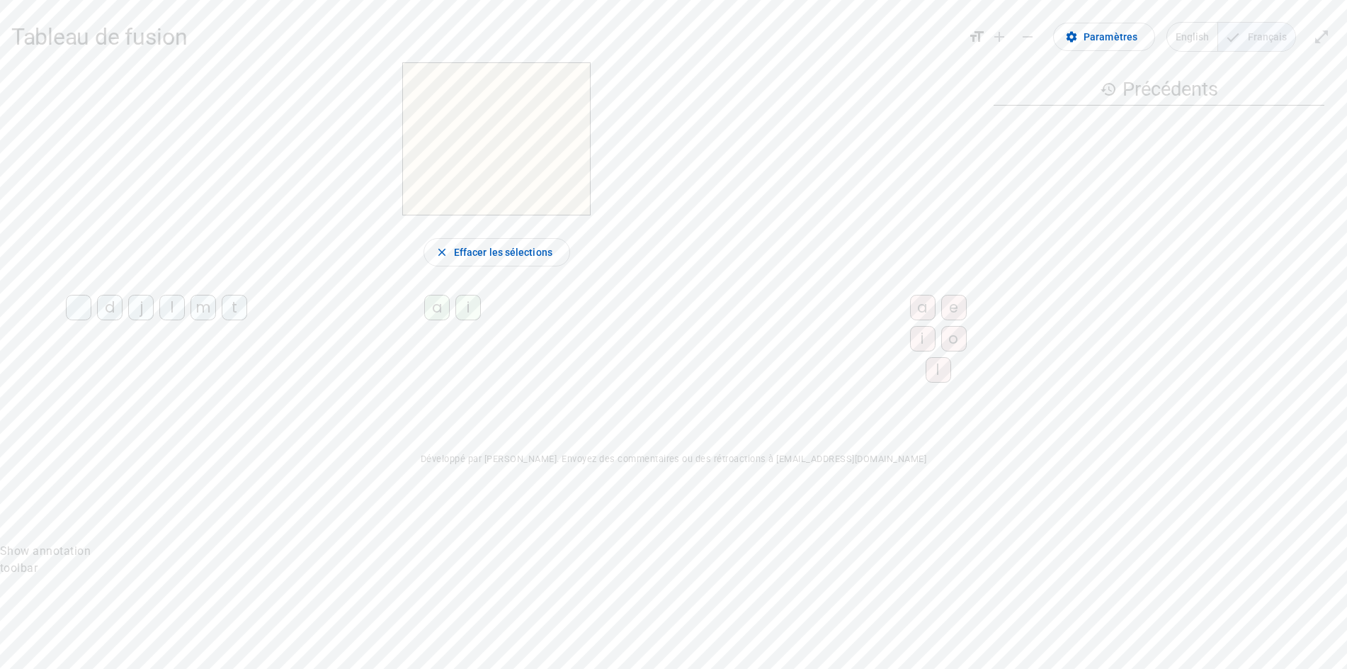
click at [461, 317] on div "i" at bounding box center [467, 307] width 25 height 25
click at [926, 382] on div "l" at bounding box center [938, 369] width 25 height 25
click at [199, 312] on div "m" at bounding box center [203, 307] width 25 height 25
click at [428, 319] on div "a" at bounding box center [436, 307] width 25 height 25
click at [910, 315] on div "a" at bounding box center [922, 307] width 25 height 25
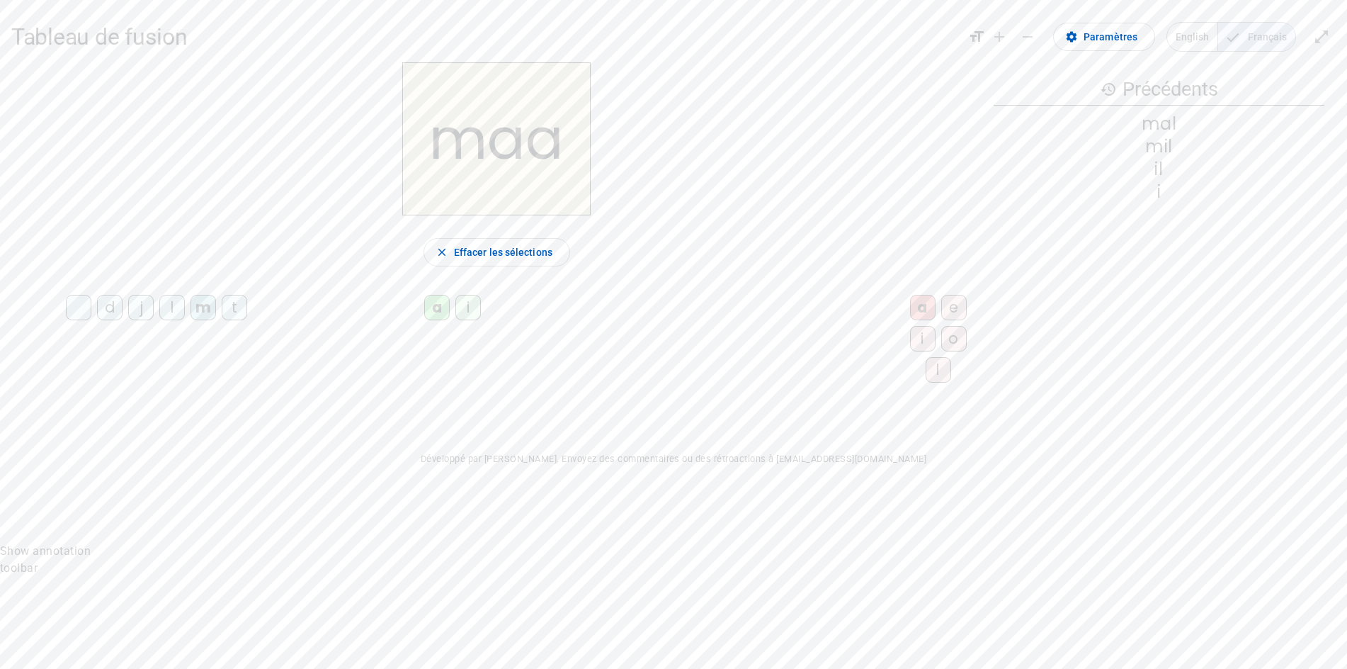
click at [910, 315] on div "a" at bounding box center [922, 307] width 25 height 25
click at [926, 376] on div "l" at bounding box center [938, 369] width 25 height 25
click at [1025, 41] on mat-icon "remove" at bounding box center [1027, 36] width 17 height 17
click at [1033, 33] on mat-icon "add" at bounding box center [1024, 33] width 17 height 17
click at [926, 364] on div "l" at bounding box center [938, 369] width 25 height 25
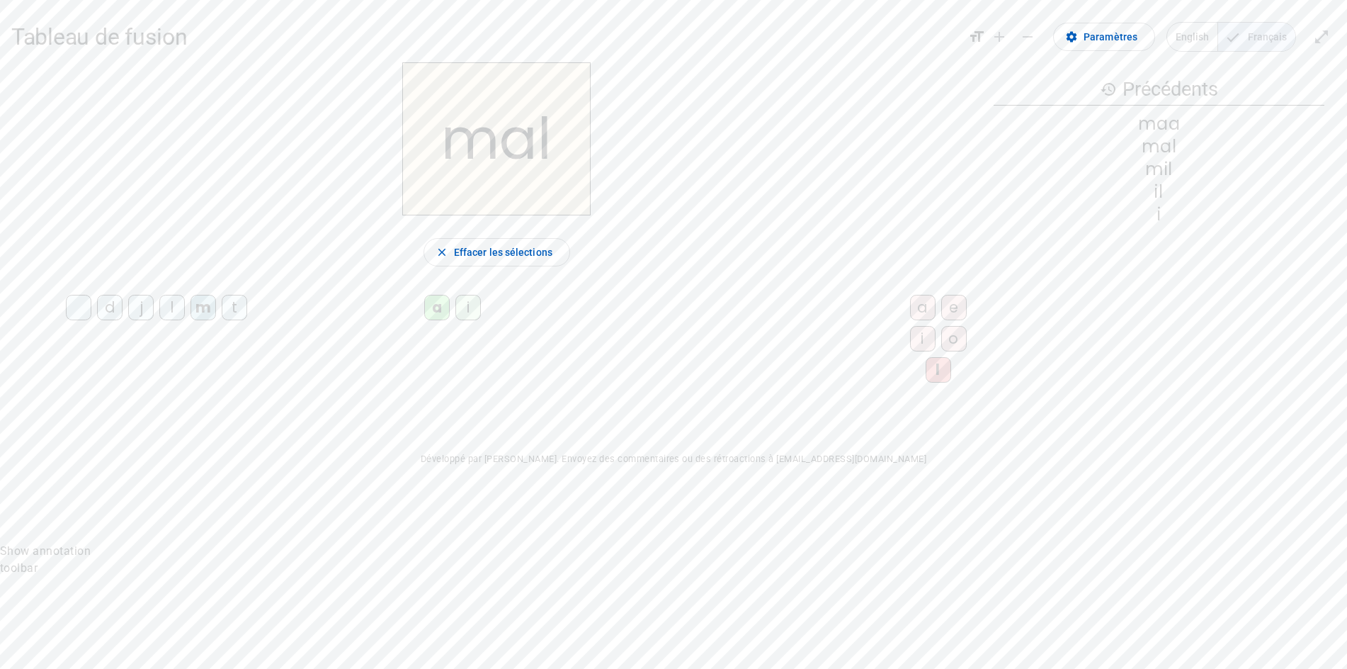
click at [926, 366] on div "l" at bounding box center [938, 369] width 25 height 25
click at [743, 385] on div "d j l m t a i a e i o l" at bounding box center [496, 341] width 971 height 105
click at [470, 251] on span "Effacer les sélections" at bounding box center [503, 252] width 98 height 17
click at [193, 308] on div "m" at bounding box center [203, 307] width 25 height 25
click at [910, 308] on div "a" at bounding box center [922, 307] width 25 height 25
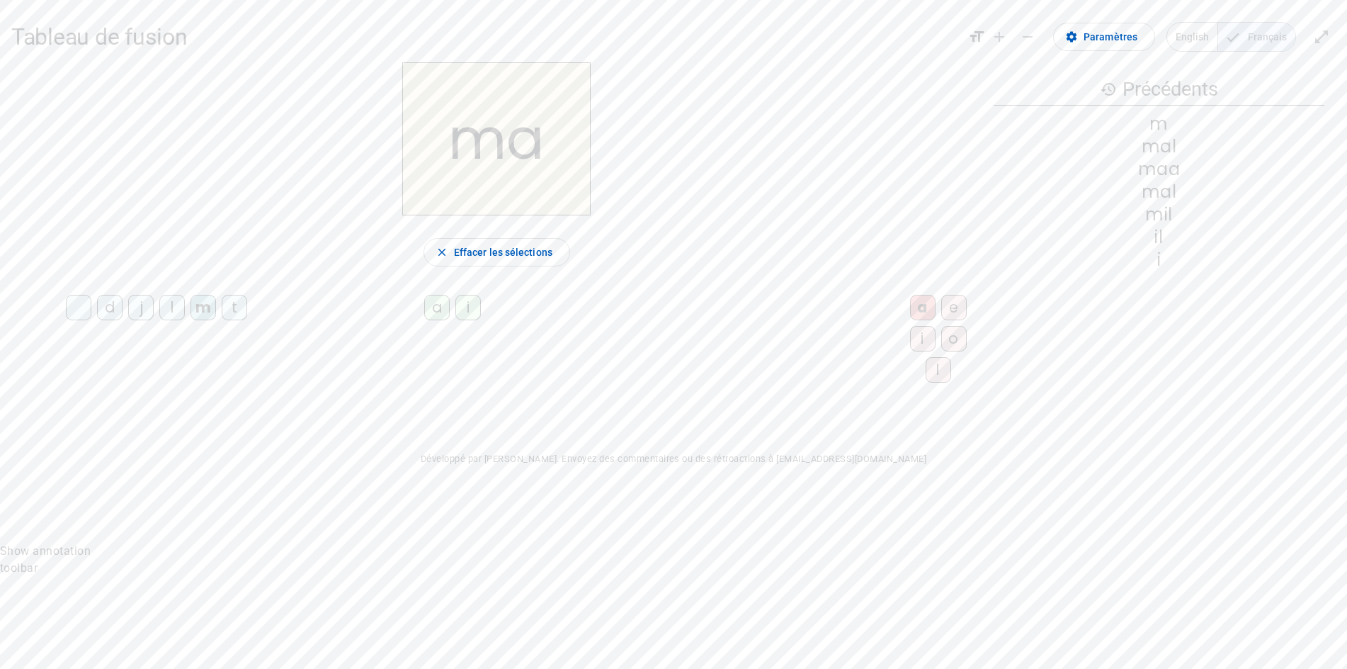
click at [169, 299] on div "l" at bounding box center [171, 307] width 25 height 25
drag, startPoint x: 601, startPoint y: 2, endPoint x: 732, endPoint y: 224, distance: 257.1
click at [722, 233] on div "la close Effacer les sélections d j l m t a i a e i o l" at bounding box center [496, 227] width 971 height 331
